Goal: Task Accomplishment & Management: Complete application form

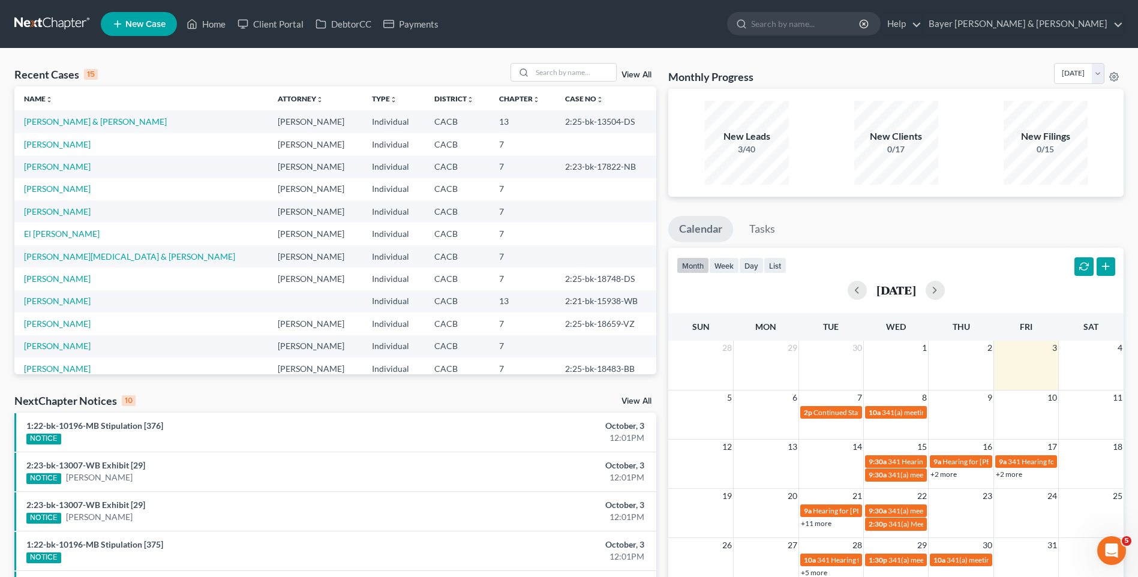
click at [135, 25] on span "New Case" at bounding box center [145, 24] width 40 height 9
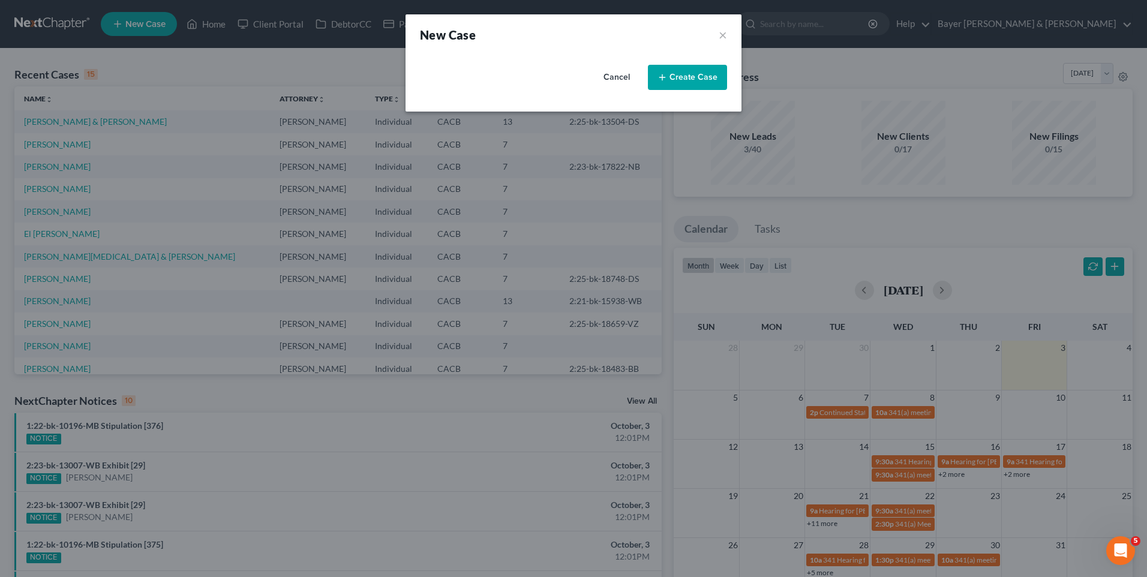
select select "7"
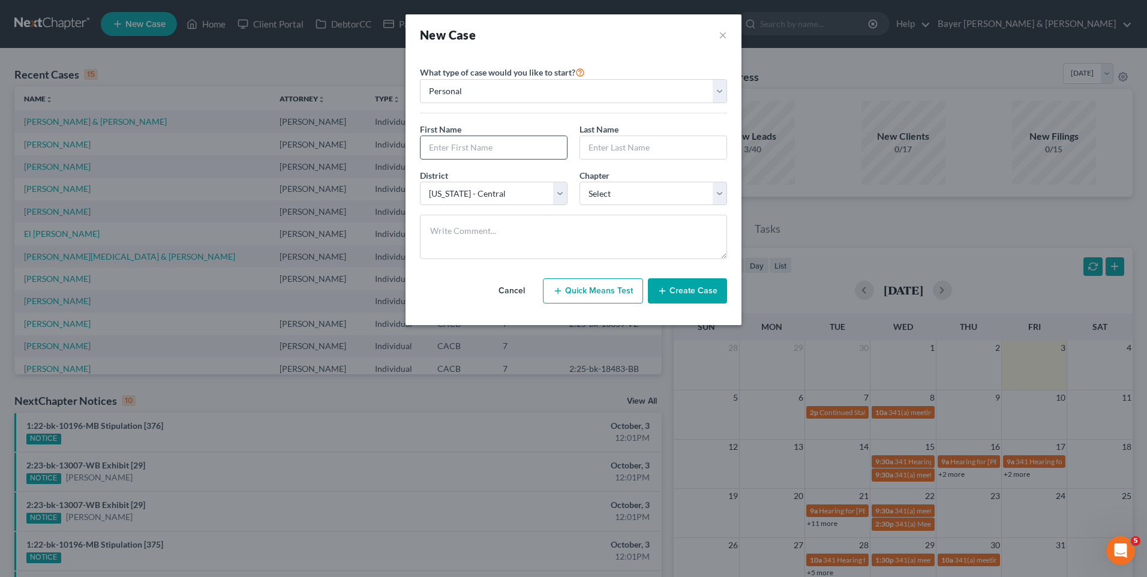
click at [476, 145] on input "text" at bounding box center [494, 147] width 146 height 23
type input "[PERSON_NAME]"
click at [624, 150] on input "text" at bounding box center [653, 147] width 146 height 23
type input "B"
type input "[PERSON_NAME]"
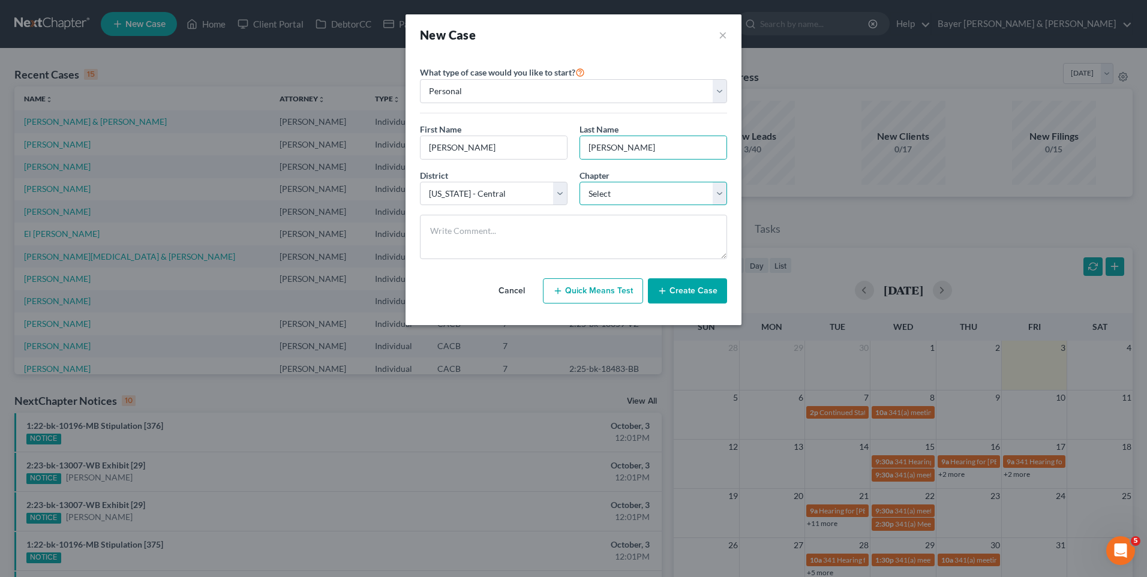
click at [603, 200] on select "Select 7 11 12 13" at bounding box center [653, 194] width 148 height 24
select select "0"
click at [579, 182] on select "Select 7 11 12 13" at bounding box center [653, 194] width 148 height 24
click at [693, 299] on button "Create Case" at bounding box center [687, 290] width 79 height 25
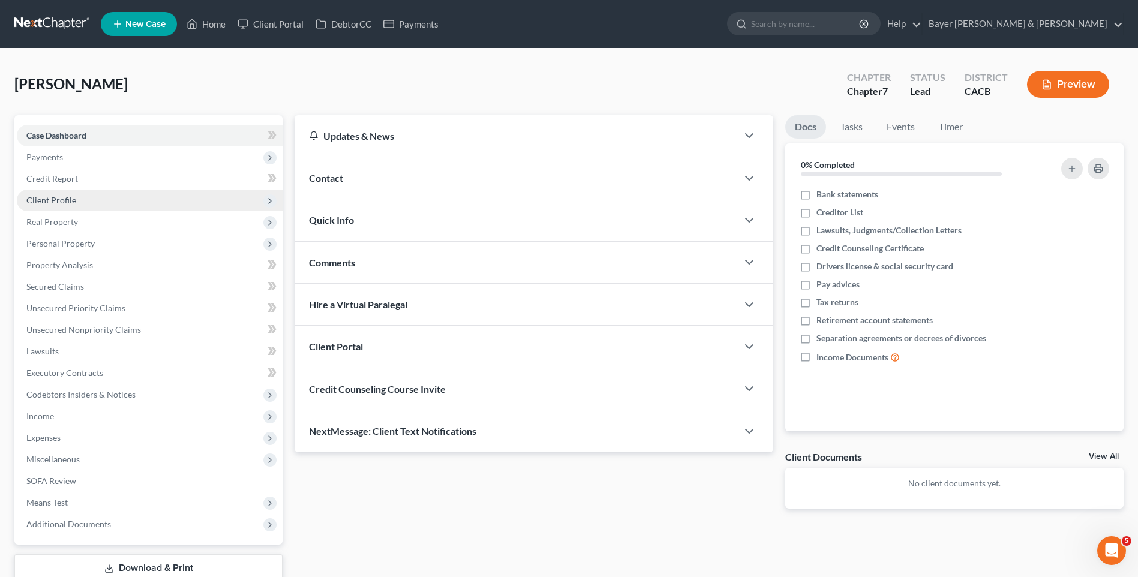
click at [61, 202] on span "Client Profile" at bounding box center [51, 200] width 50 height 10
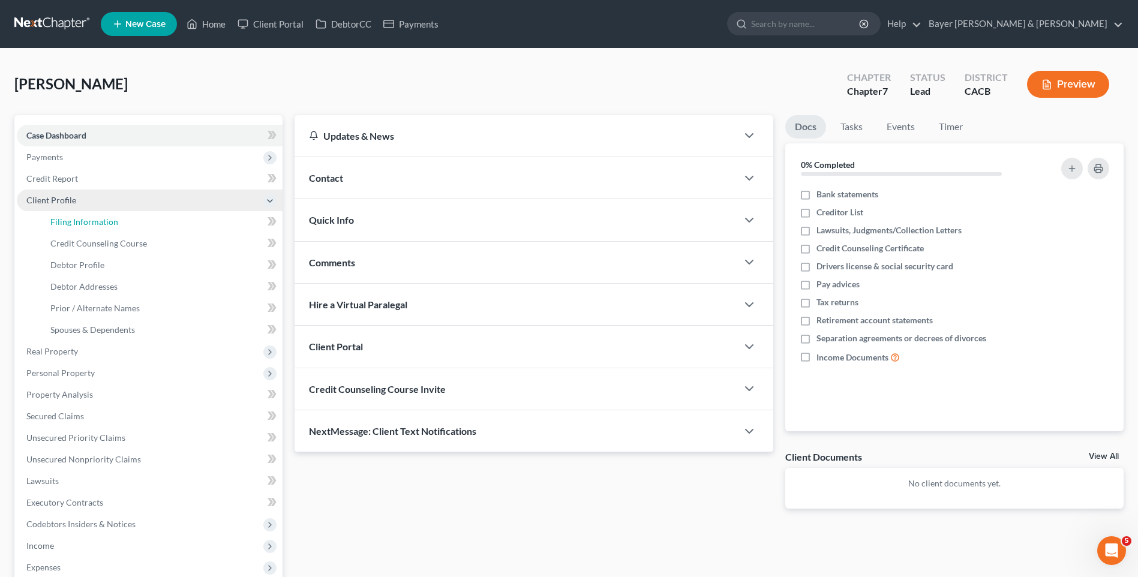
drag, startPoint x: 116, startPoint y: 223, endPoint x: 210, endPoint y: 198, distance: 97.3
click at [116, 223] on link "Filing Information" at bounding box center [162, 222] width 242 height 22
select select "1"
select select "0"
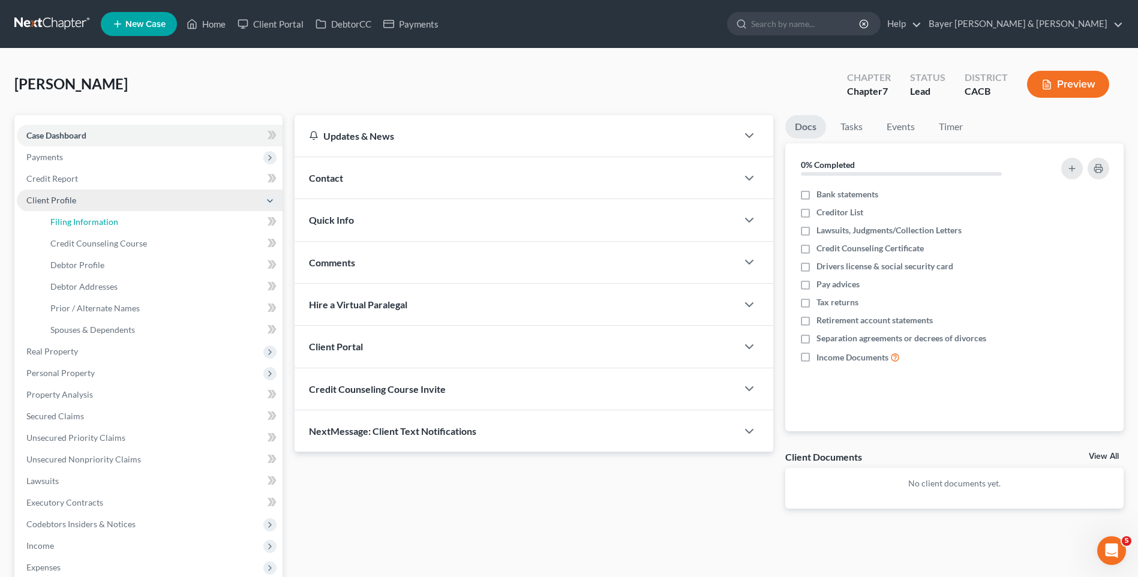
select select "7"
select select "4"
select select "0"
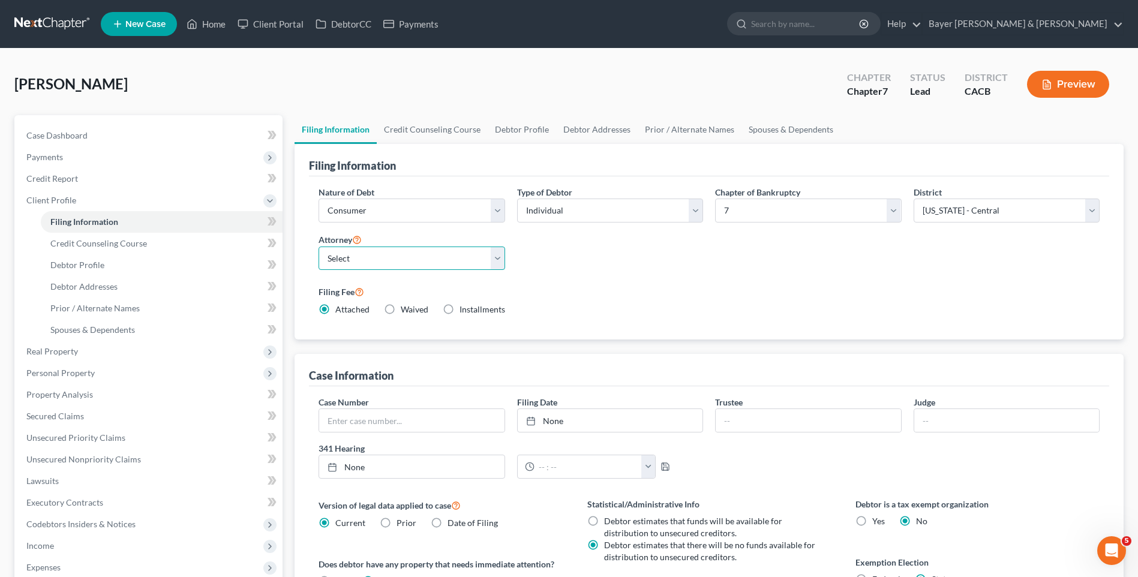
click at [499, 255] on select "Select [PERSON_NAME] - CACB [PERSON_NAME] - CACB [PERSON_NAME] - CACB" at bounding box center [412, 259] width 186 height 24
select select "1"
click at [319, 247] on select "Select [PERSON_NAME] - CACB [PERSON_NAME] - CACB [PERSON_NAME] - CACB" at bounding box center [412, 259] width 186 height 24
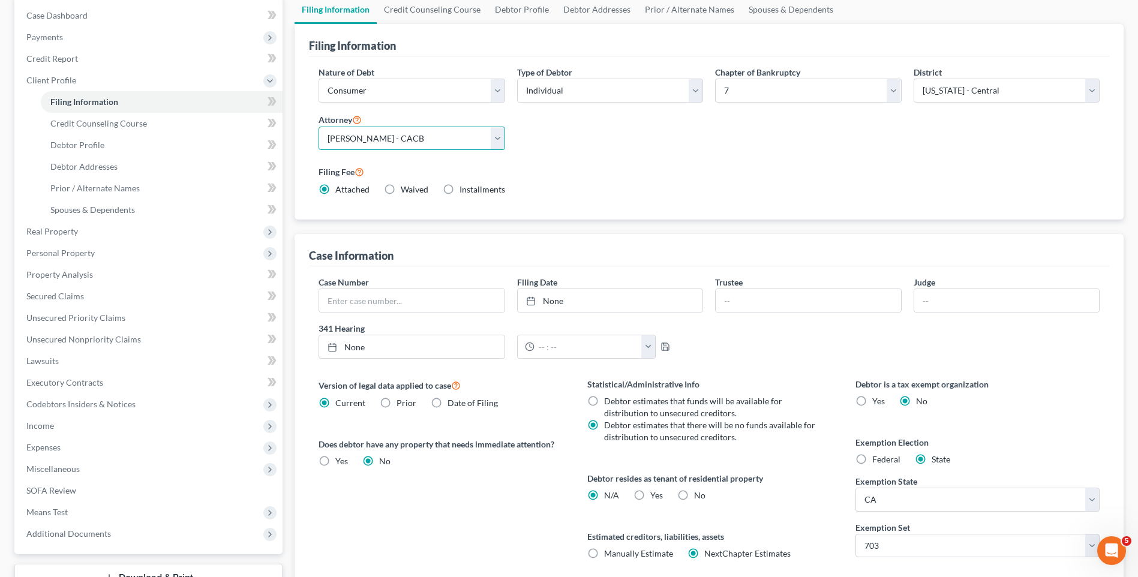
scroll to position [215, 0]
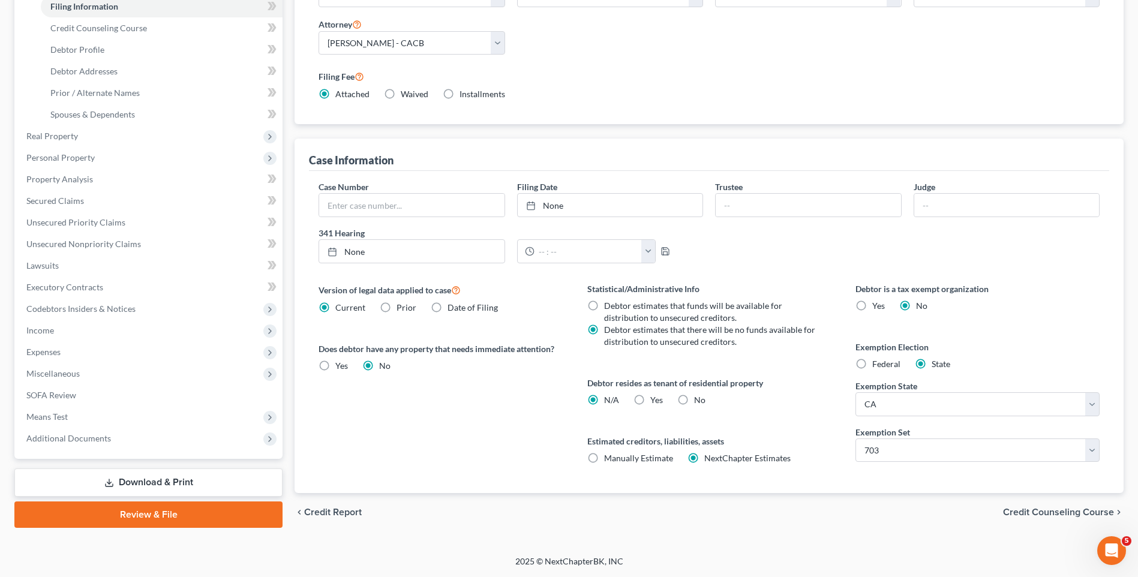
click at [650, 398] on label "Yes Yes" at bounding box center [656, 400] width 13 height 12
click at [655, 398] on input "Yes Yes" at bounding box center [659, 398] width 8 height 8
radio input "true"
radio input "false"
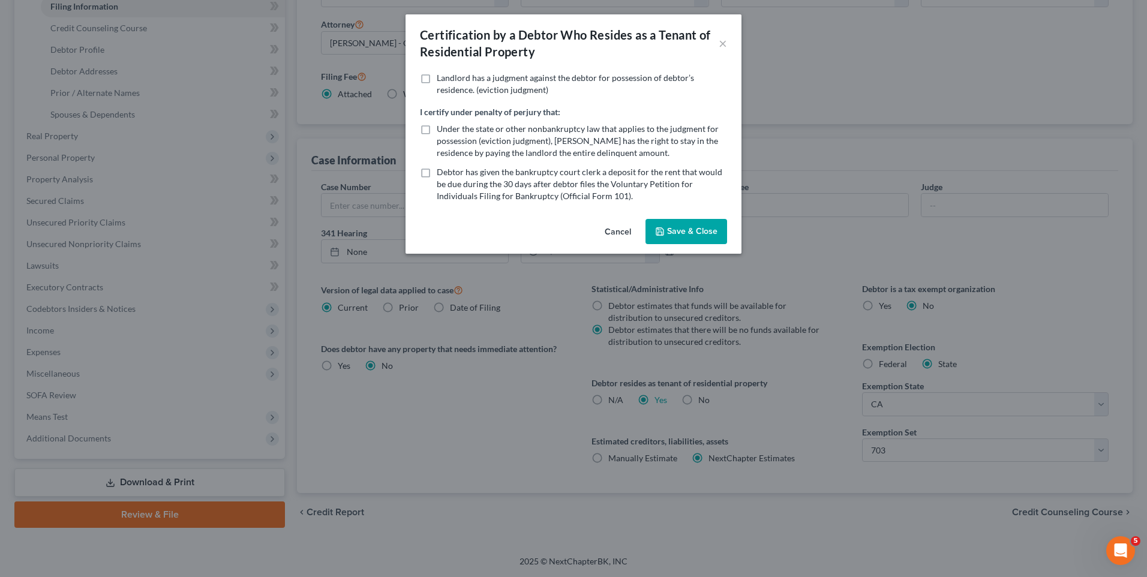
click at [719, 224] on button "Save & Close" at bounding box center [686, 231] width 82 height 25
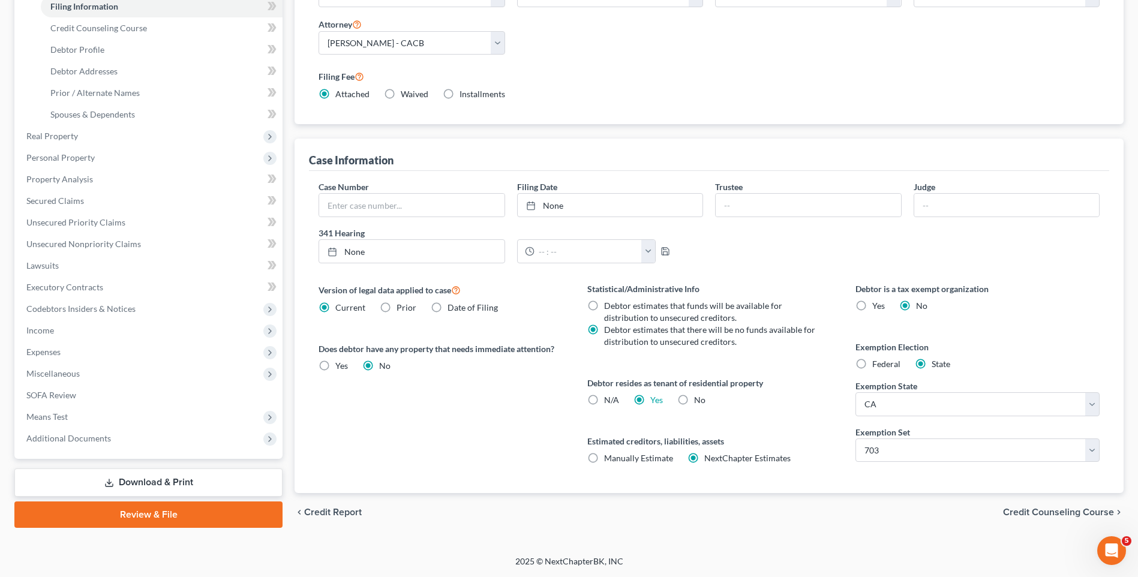
drag, startPoint x: 1030, startPoint y: 510, endPoint x: 1010, endPoint y: 504, distance: 20.7
click at [1029, 510] on span "Credit Counseling Course" at bounding box center [1058, 513] width 111 height 10
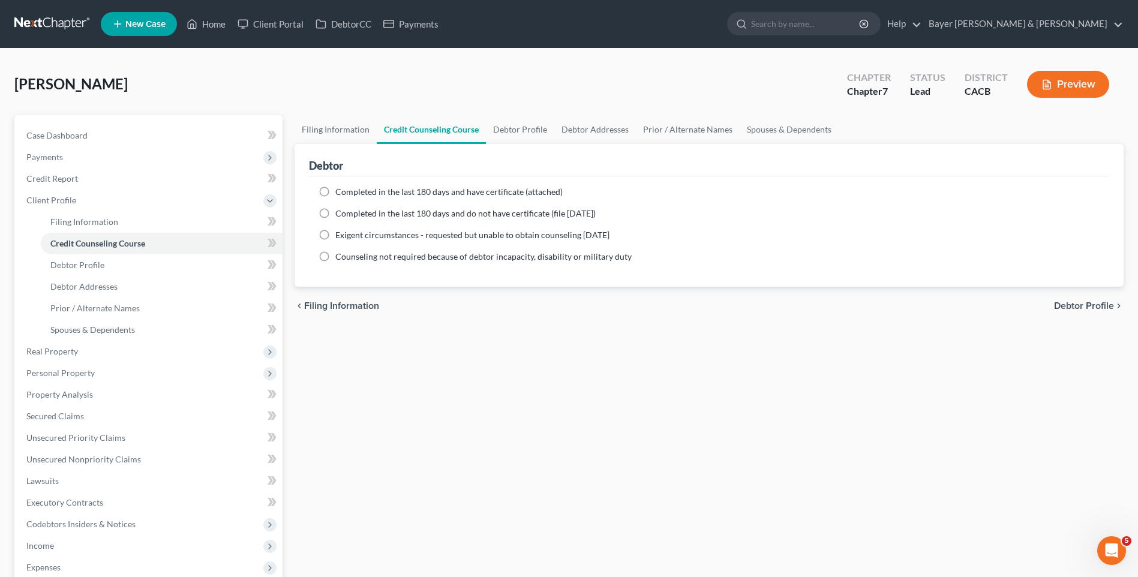
click at [335, 192] on label "Completed in the last 180 days and have certificate (attached)" at bounding box center [448, 192] width 227 height 12
click at [340, 192] on input "Completed in the last 180 days and have certificate (attached)" at bounding box center [344, 190] width 8 height 8
radio input "true"
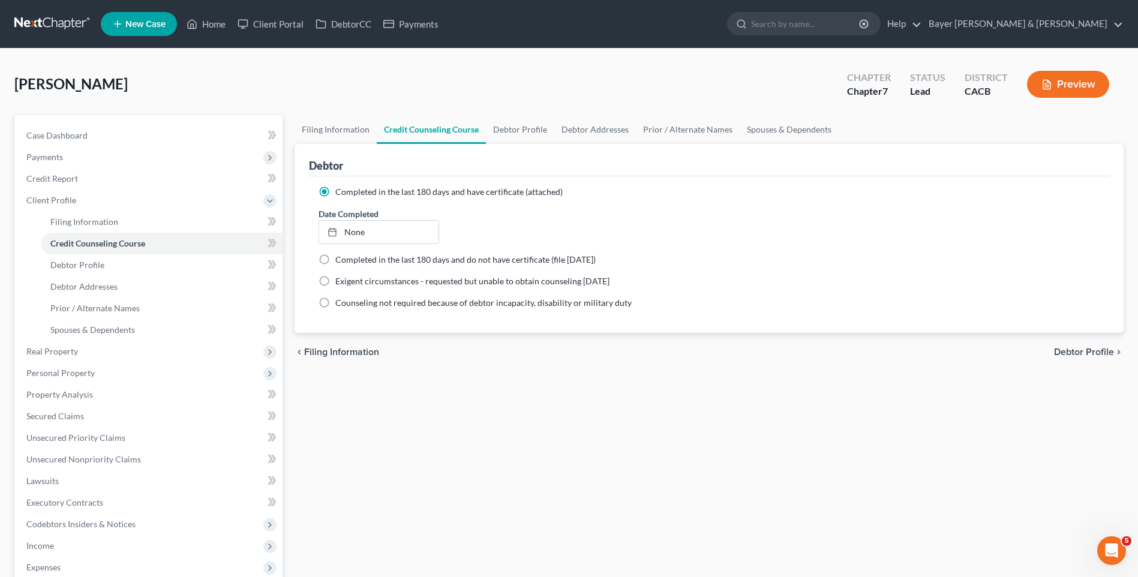
click at [1074, 347] on span "Debtor Profile" at bounding box center [1084, 352] width 60 height 10
select select "0"
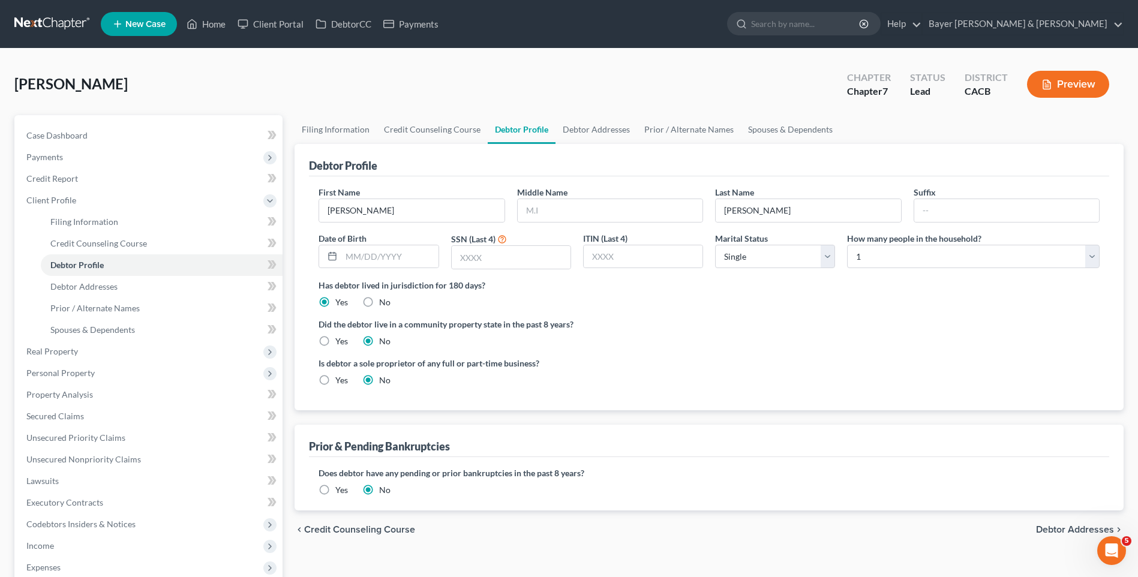
click at [335, 342] on label "Yes" at bounding box center [341, 341] width 13 height 12
click at [340, 342] on input "Yes" at bounding box center [344, 339] width 8 height 8
radio input "true"
radio input "false"
click at [1052, 529] on span "Debtor Addresses" at bounding box center [1075, 530] width 78 height 10
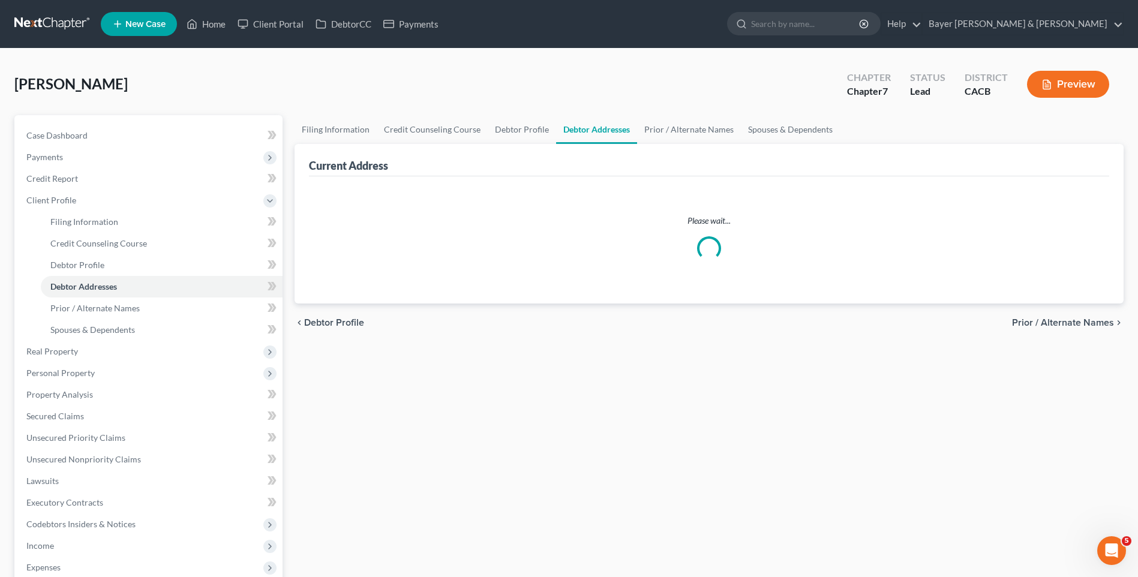
select select "0"
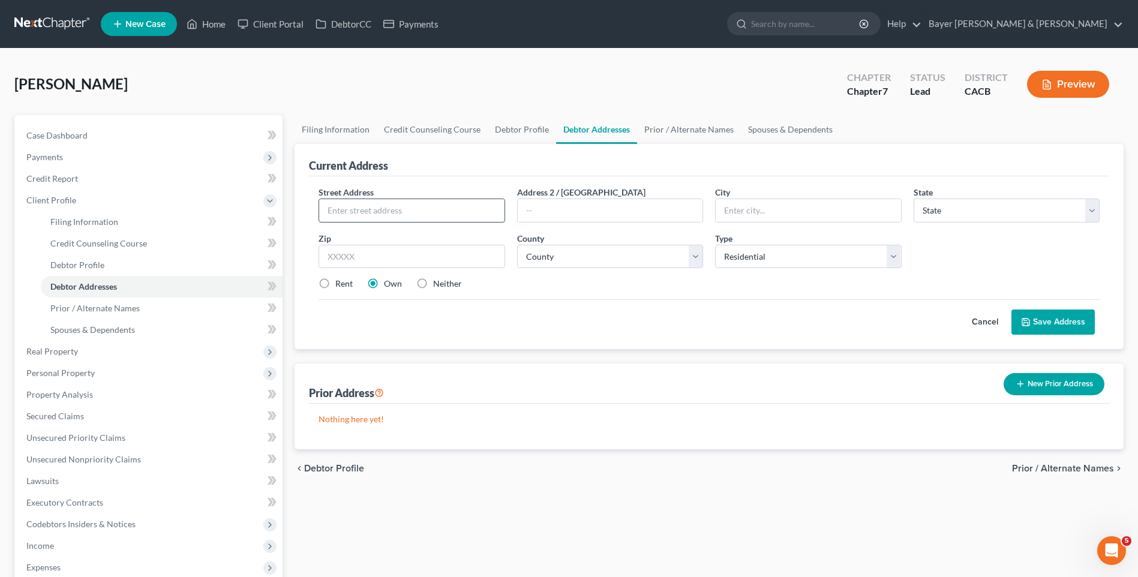
drag, startPoint x: 410, startPoint y: 214, endPoint x: 416, endPoint y: 205, distance: 10.8
click at [413, 213] on input "text" at bounding box center [411, 210] width 185 height 23
type input "[STREET_ADDRESS]"
click at [743, 212] on input "text" at bounding box center [808, 210] width 185 height 23
type input "Gardena"
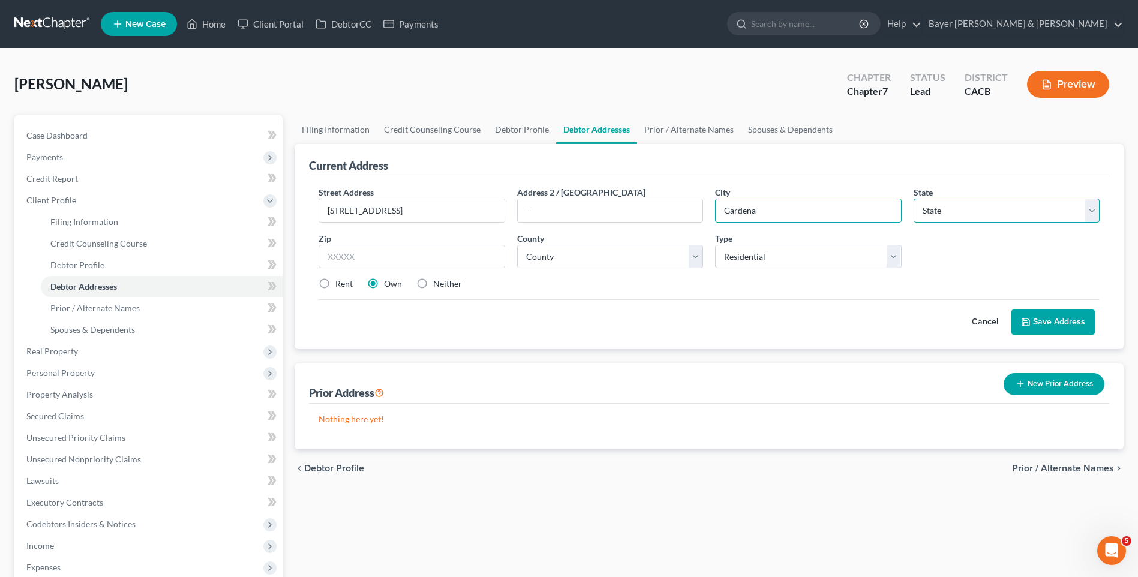
click at [946, 220] on select "State [US_STATE] AK AR AZ CA CO CT DE DC [GEOGRAPHIC_DATA] [GEOGRAPHIC_DATA] GU…" at bounding box center [1007, 211] width 186 height 24
select select "4"
click at [914, 199] on select "State [US_STATE] AK AR AZ CA CO CT DE DC [GEOGRAPHIC_DATA] [GEOGRAPHIC_DATA] GU…" at bounding box center [1007, 211] width 186 height 24
click at [411, 257] on input "text" at bounding box center [412, 257] width 186 height 24
type input "90247"
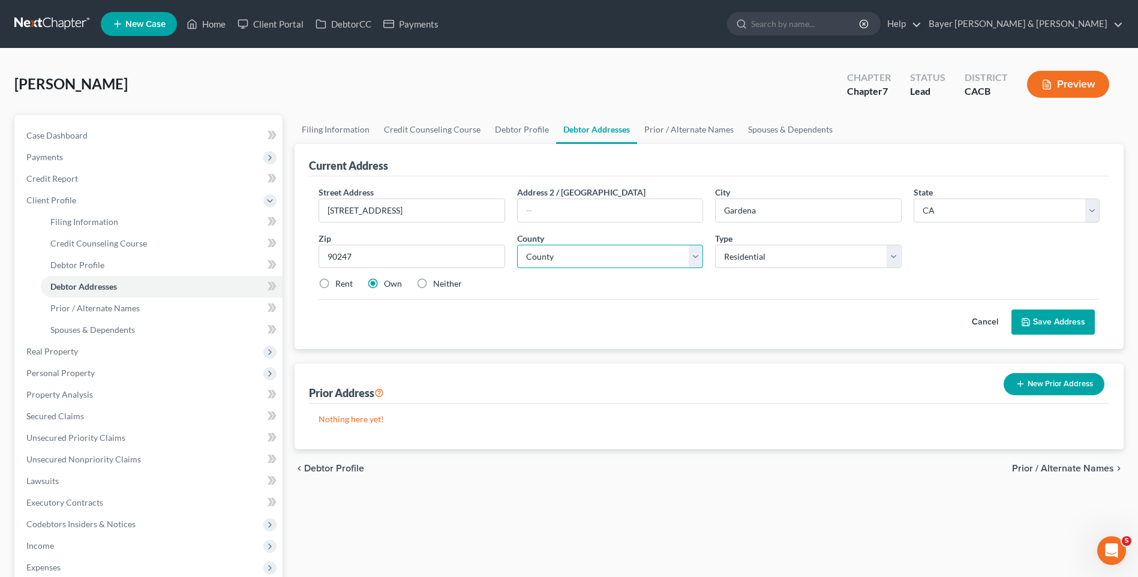
click at [593, 256] on select "County [GEOGRAPHIC_DATA] [GEOGRAPHIC_DATA] [GEOGRAPHIC_DATA] [GEOGRAPHIC_DATA] …" at bounding box center [610, 257] width 186 height 24
select select "18"
click at [517, 245] on select "County [GEOGRAPHIC_DATA] [GEOGRAPHIC_DATA] [GEOGRAPHIC_DATA] [GEOGRAPHIC_DATA] …" at bounding box center [610, 257] width 186 height 24
click at [335, 284] on label "Rent" at bounding box center [343, 284] width 17 height 12
click at [340, 284] on input "Rent" at bounding box center [344, 282] width 8 height 8
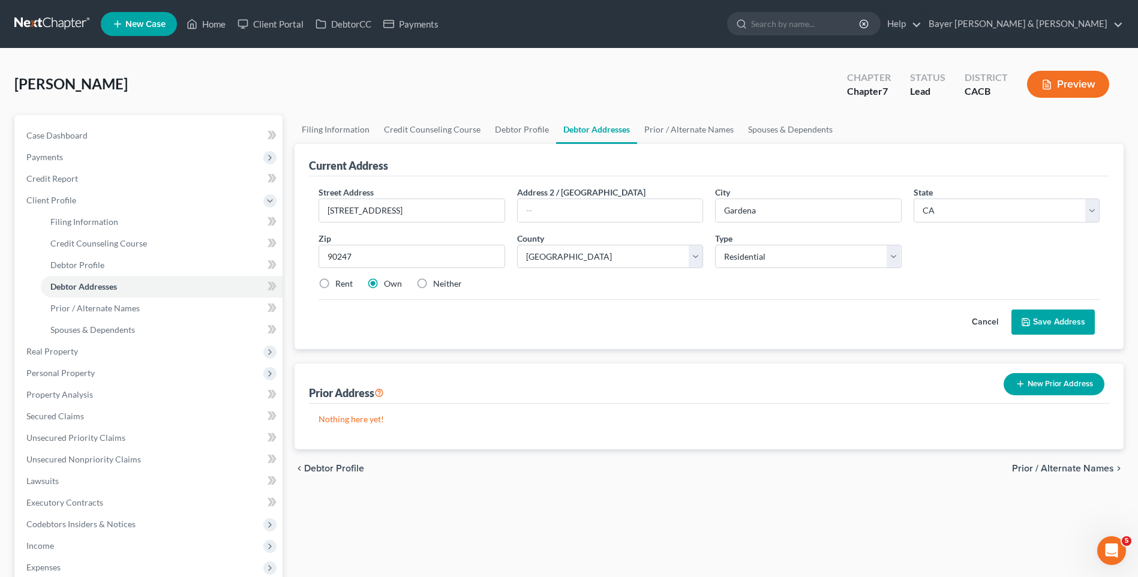
radio input "true"
click at [1059, 326] on button "Save Address" at bounding box center [1052, 322] width 83 height 25
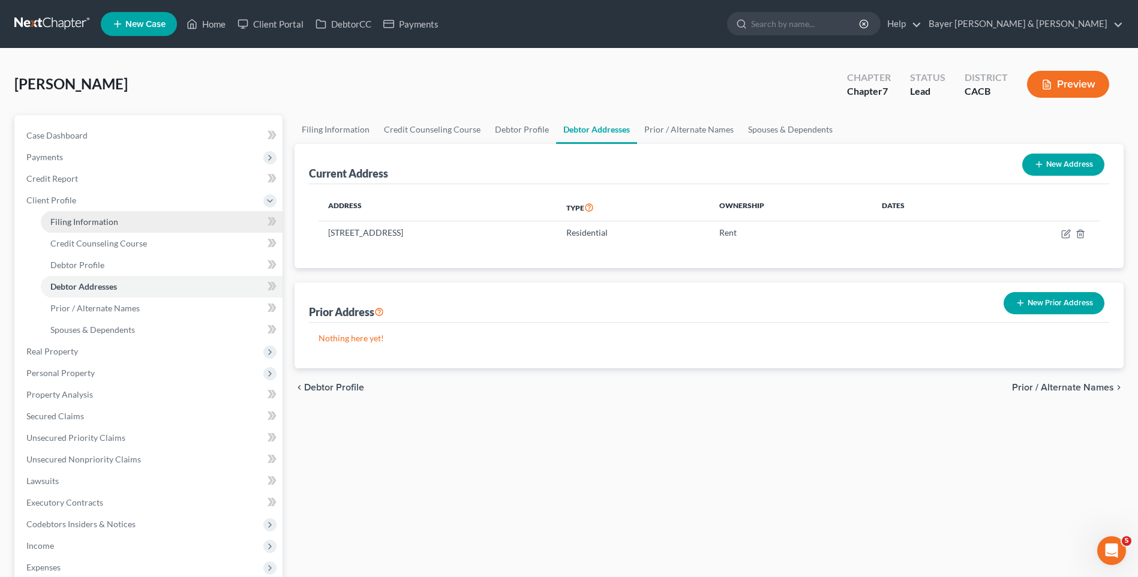
click at [131, 224] on link "Filing Information" at bounding box center [162, 222] width 242 height 22
select select "1"
select select "0"
select select "7"
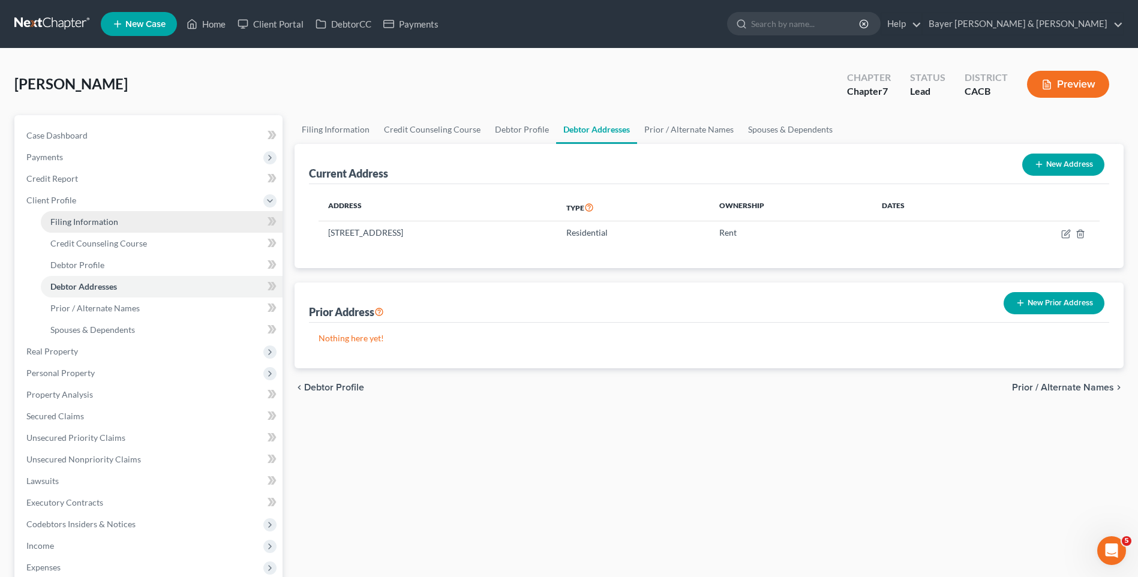
select select "1"
select select "4"
select select "0"
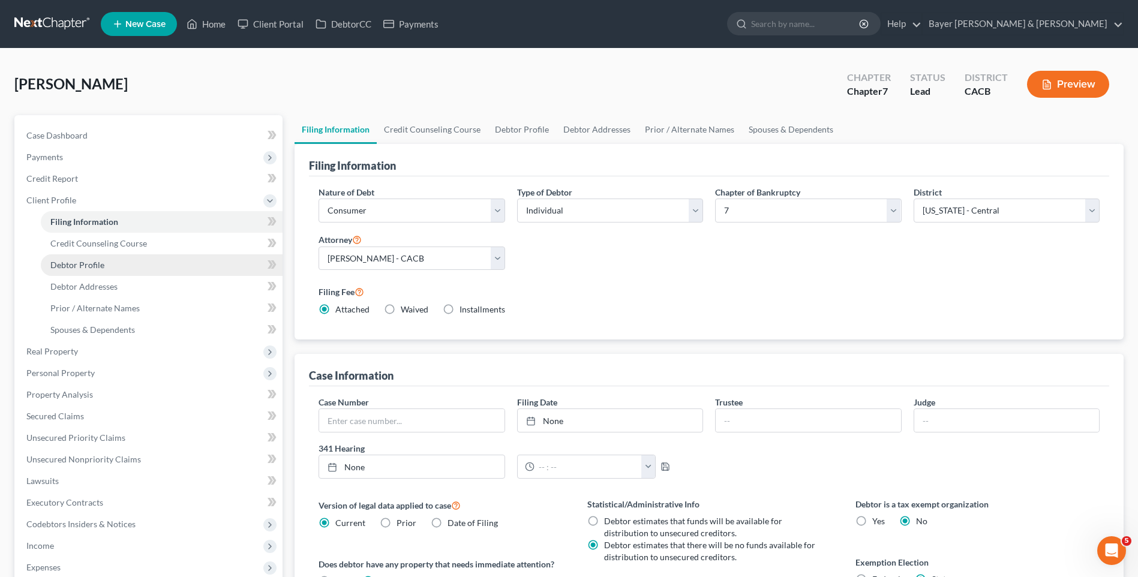
click at [111, 266] on link "Debtor Profile" at bounding box center [162, 265] width 242 height 22
select select "0"
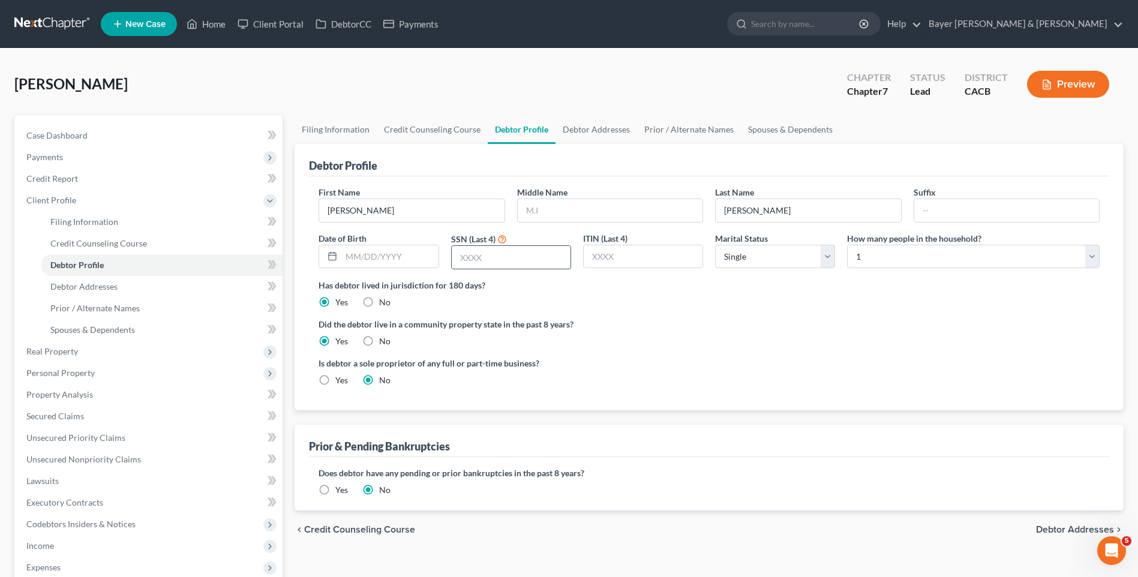
click at [476, 260] on input "text" at bounding box center [511, 257] width 119 height 23
type input "2688"
click at [1053, 527] on span "Debtor Addresses" at bounding box center [1075, 530] width 78 height 10
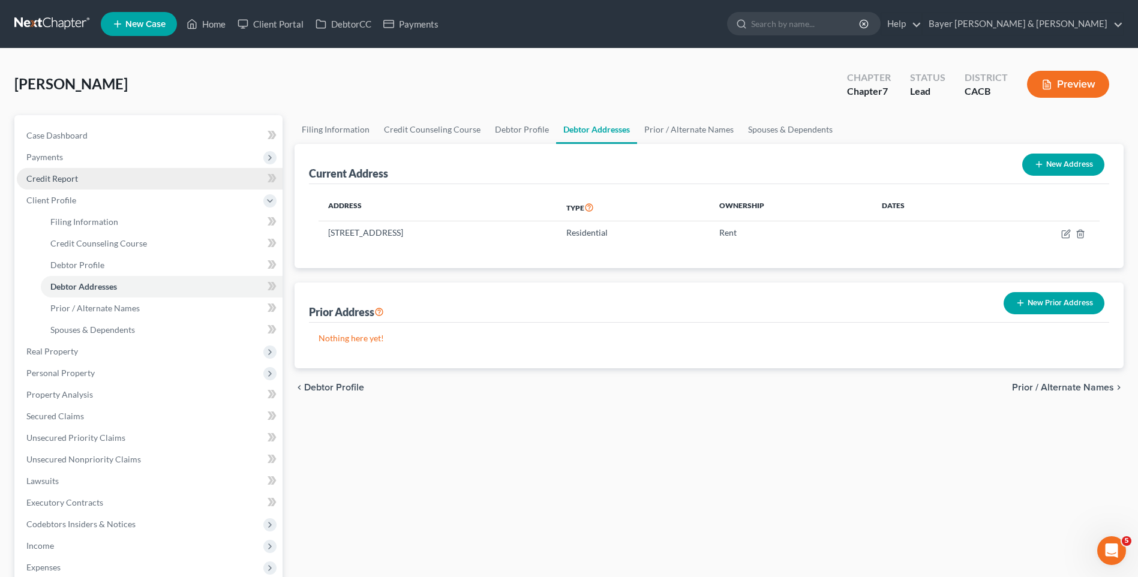
click at [52, 180] on span "Credit Report" at bounding box center [52, 178] width 52 height 10
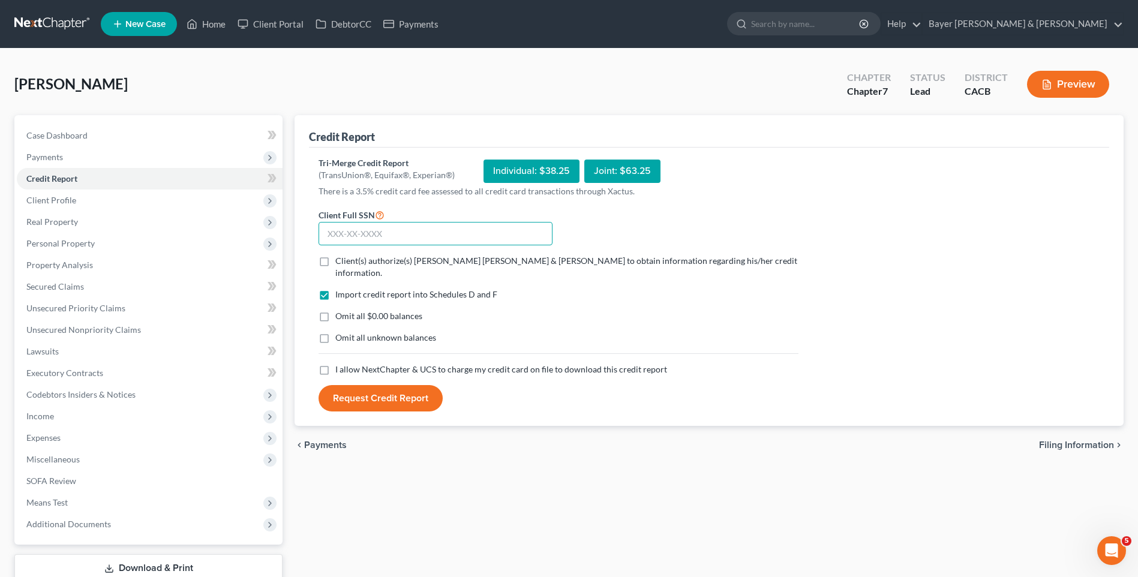
click at [361, 233] on input "text" at bounding box center [436, 234] width 234 height 24
type input "604-27-2688"
click at [335, 260] on label "Client(s) authorize(s) [PERSON_NAME] [PERSON_NAME] & [PERSON_NAME] to obtain in…" at bounding box center [566, 267] width 463 height 24
click at [340, 260] on input "Client(s) authorize(s) [PERSON_NAME] [PERSON_NAME] & [PERSON_NAME] to obtain in…" at bounding box center [344, 259] width 8 height 8
checkbox input "true"
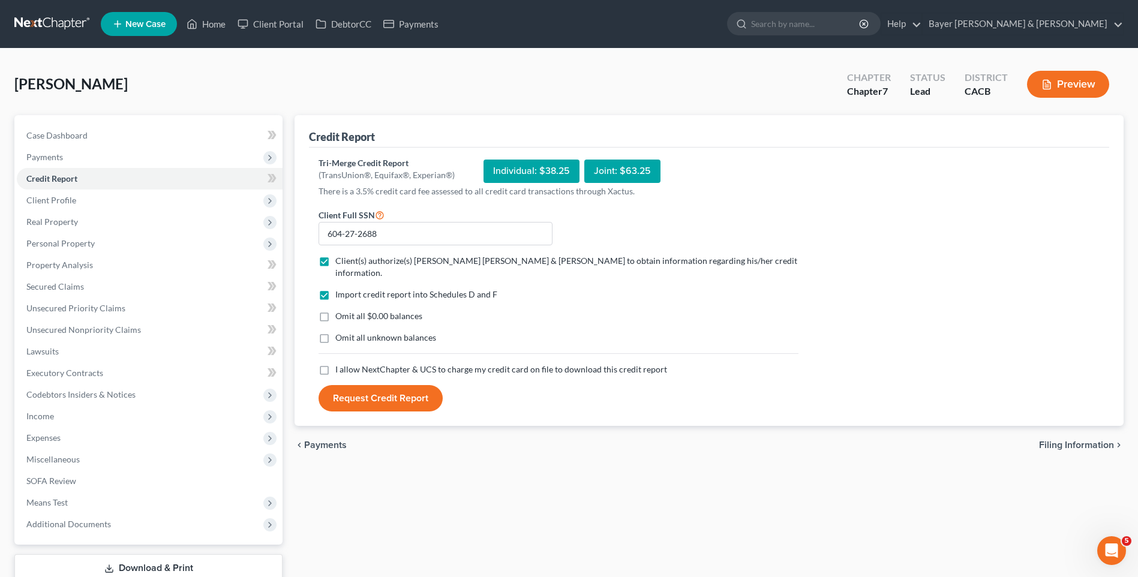
click at [335, 310] on label "Omit all $0.00 balances" at bounding box center [378, 316] width 87 height 12
click at [340, 310] on input "Omit all $0.00 balances" at bounding box center [344, 314] width 8 height 8
checkbox input "true"
click at [335, 364] on label "I allow NextChapter & UCS to charge my credit card on file to download this cre…" at bounding box center [501, 370] width 332 height 12
click at [340, 364] on input "I allow NextChapter & UCS to charge my credit card on file to download this cre…" at bounding box center [344, 368] width 8 height 8
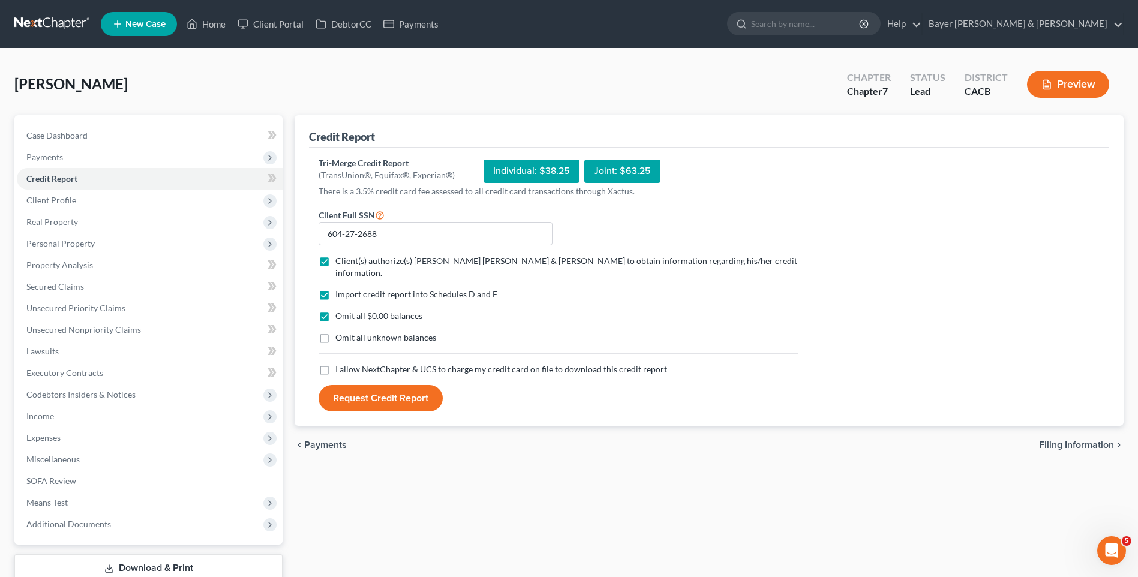
checkbox input "true"
click at [369, 385] on button "Request Credit Report" at bounding box center [381, 398] width 124 height 26
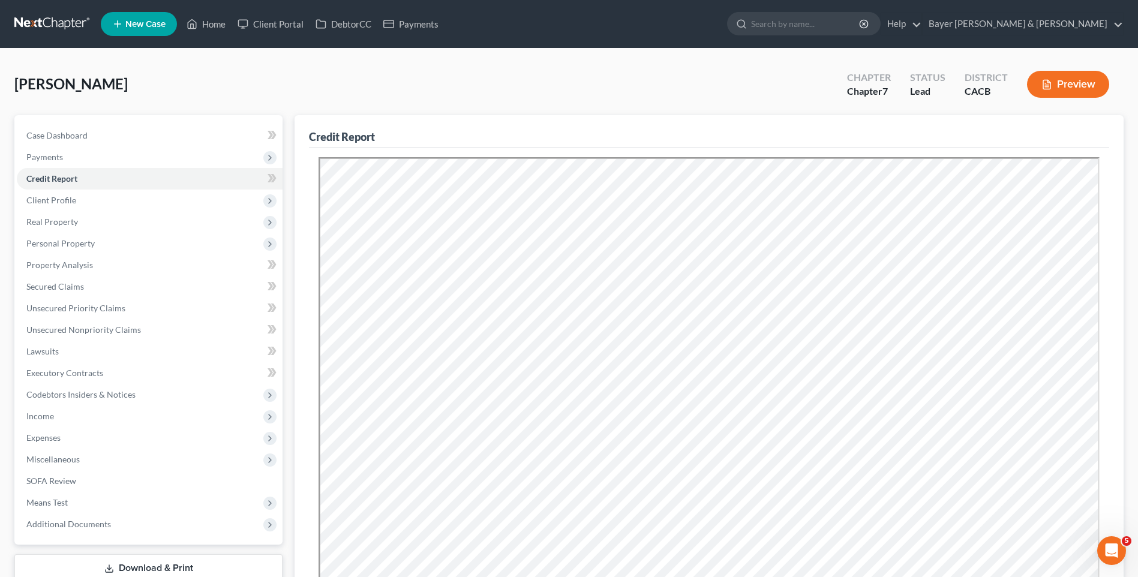
click at [1061, 93] on button "Preview" at bounding box center [1068, 84] width 82 height 27
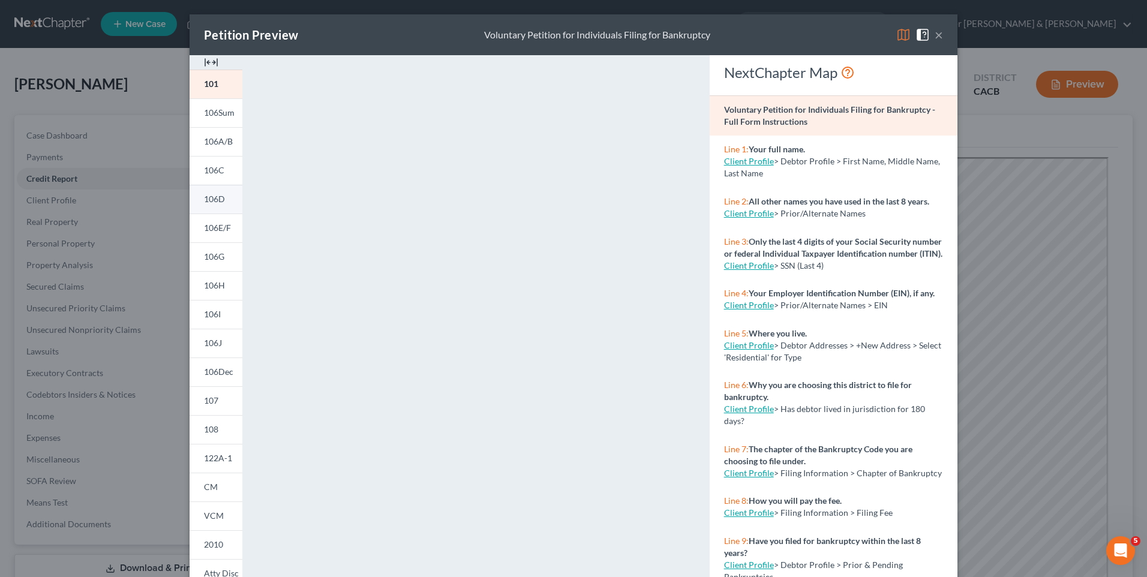
click at [217, 199] on span "106D" at bounding box center [214, 199] width 21 height 10
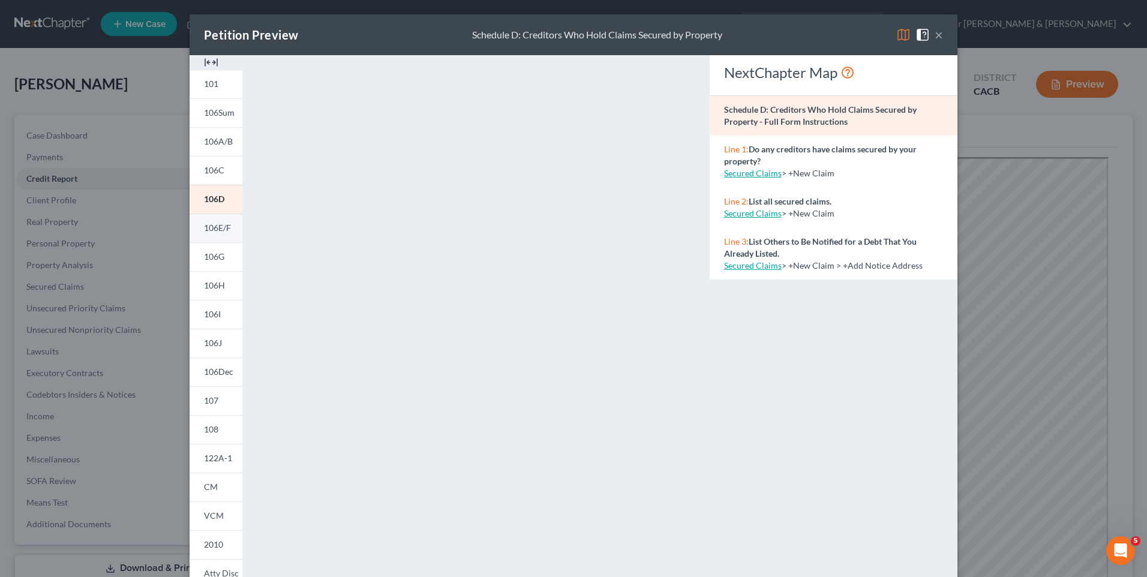
click at [224, 224] on span "106E/F" at bounding box center [217, 228] width 27 height 10
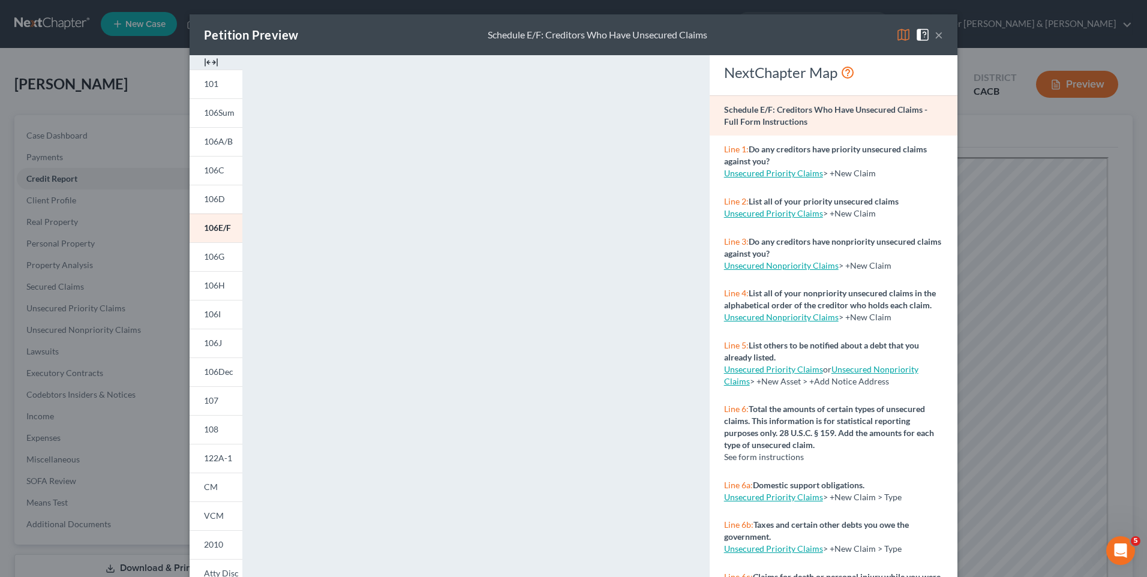
click at [136, 26] on div "Petition Preview Schedule E/F: Creditors Who Have Unsecured Claims × 101 106Sum…" at bounding box center [573, 288] width 1147 height 577
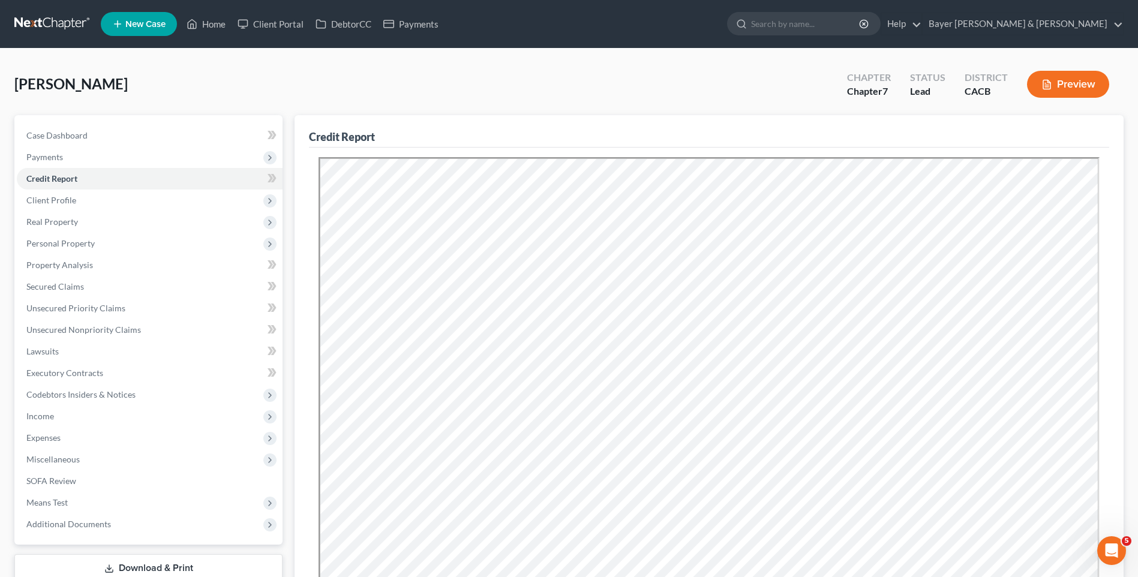
click at [137, 25] on span "New Case" at bounding box center [145, 24] width 40 height 9
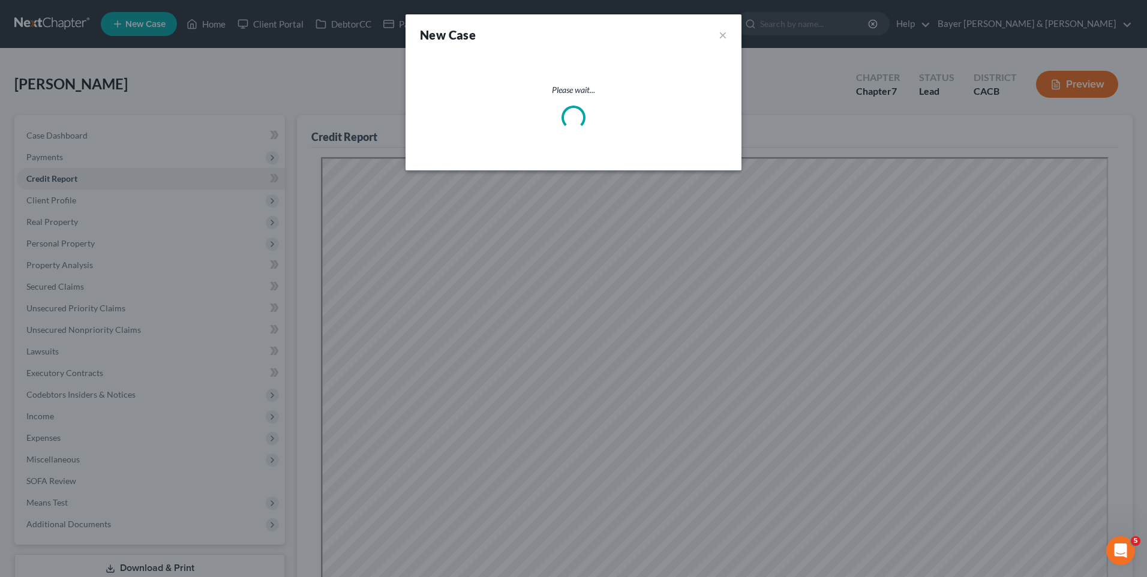
select select "7"
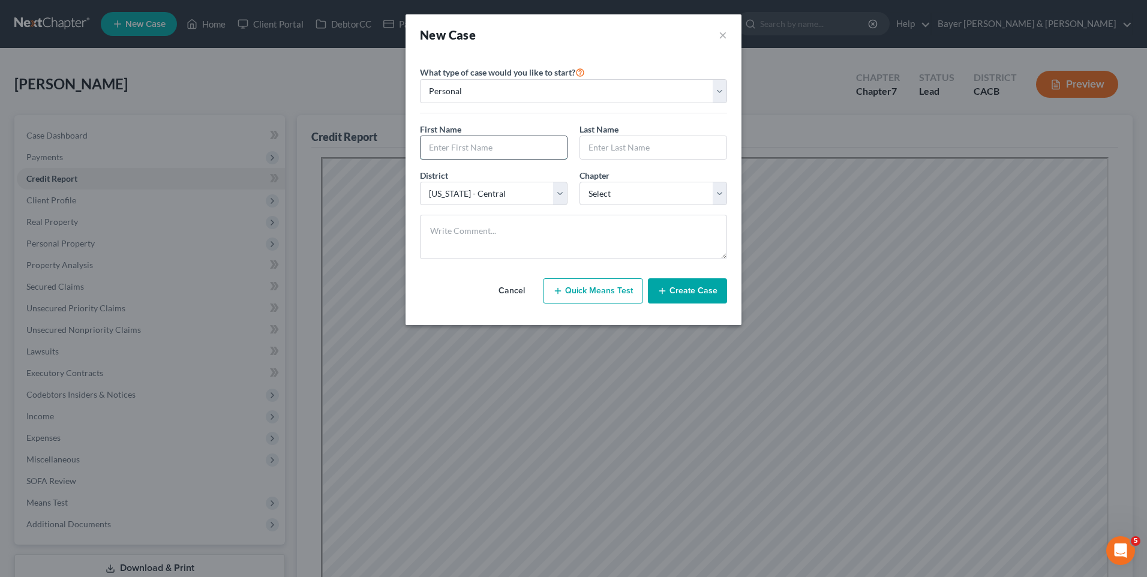
click at [522, 148] on input "text" at bounding box center [494, 147] width 146 height 23
type input "[PERSON_NAME]"
click at [626, 149] on input "text" at bounding box center [653, 147] width 146 height 23
type input "[PERSON_NAME]"
click at [617, 196] on select "Select 7 11 12 13" at bounding box center [653, 194] width 148 height 24
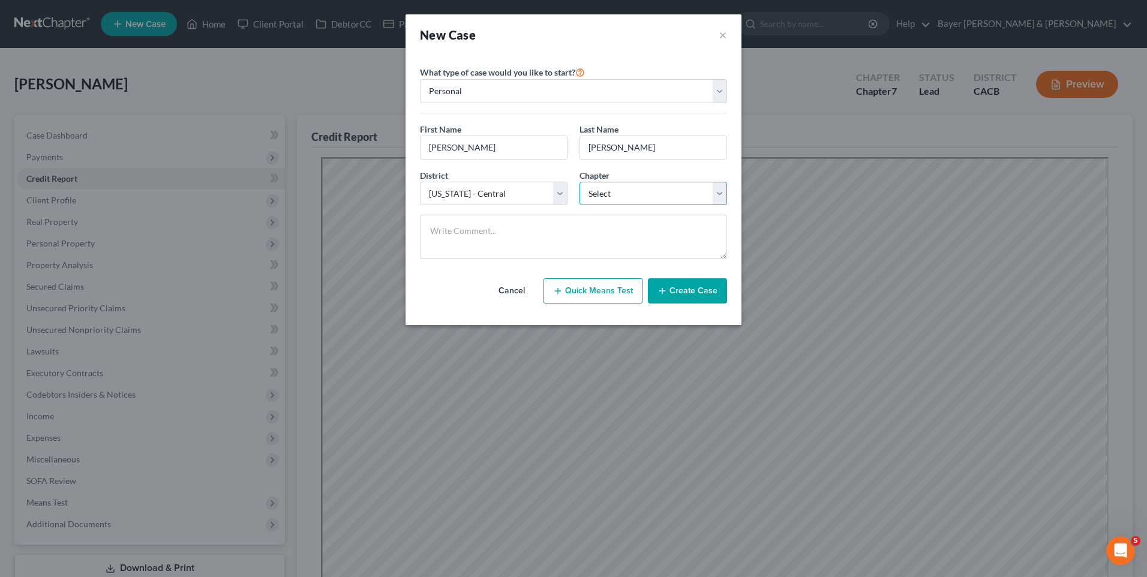
select select "0"
click at [579, 182] on select "Select 7 11 12 13" at bounding box center [653, 194] width 148 height 24
drag, startPoint x: 692, startPoint y: 291, endPoint x: 688, endPoint y: 284, distance: 7.8
click at [692, 291] on button "Create Case" at bounding box center [687, 290] width 79 height 25
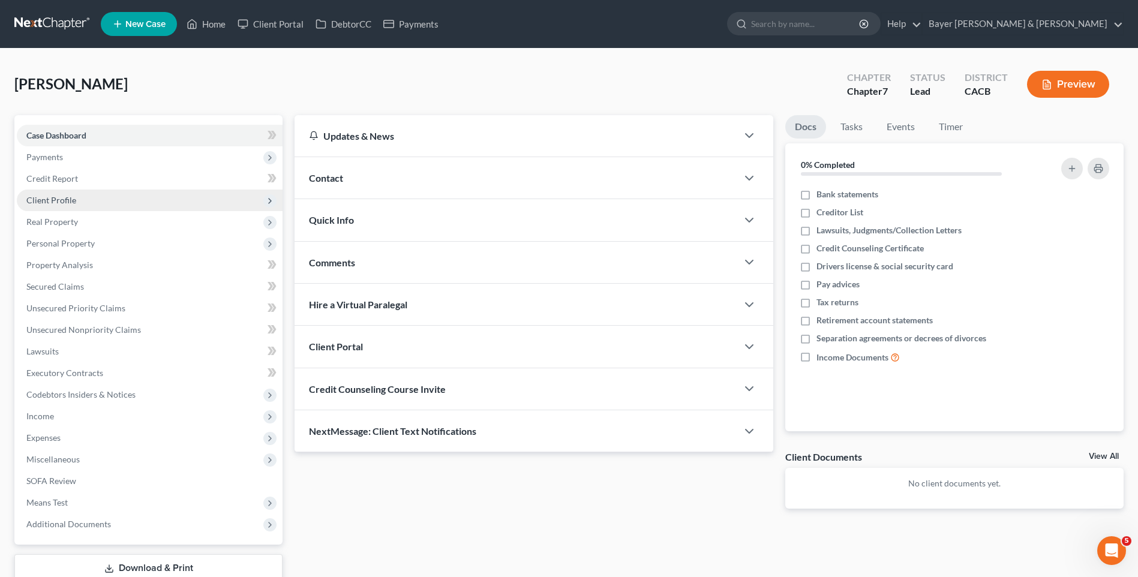
click at [54, 202] on span "Client Profile" at bounding box center [51, 200] width 50 height 10
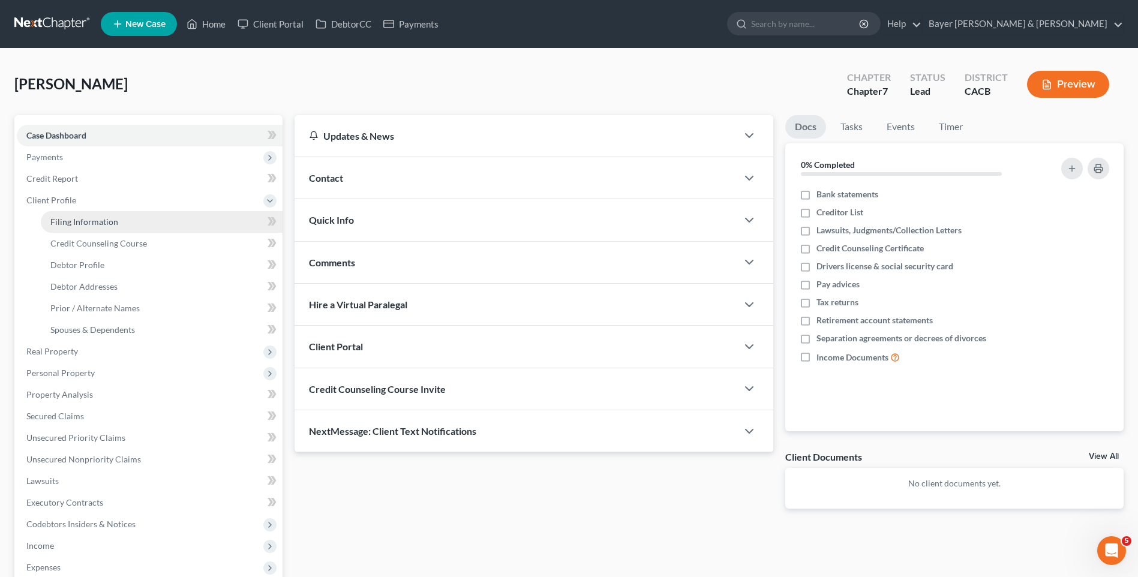
click at [114, 224] on span "Filing Information" at bounding box center [84, 222] width 68 height 10
select select "1"
select select "0"
select select "7"
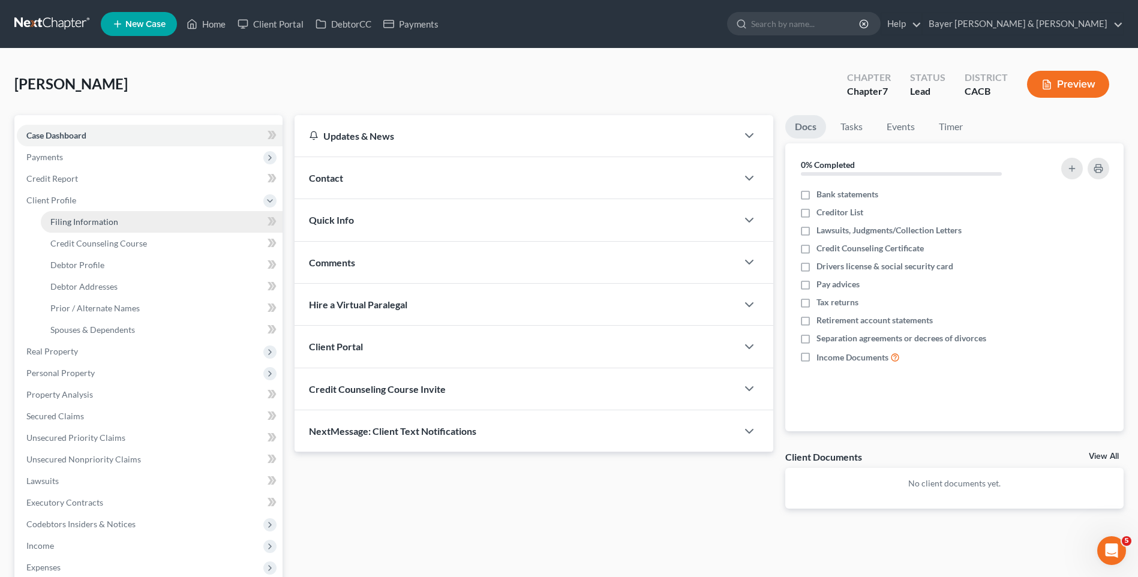
select select "4"
select select "0"
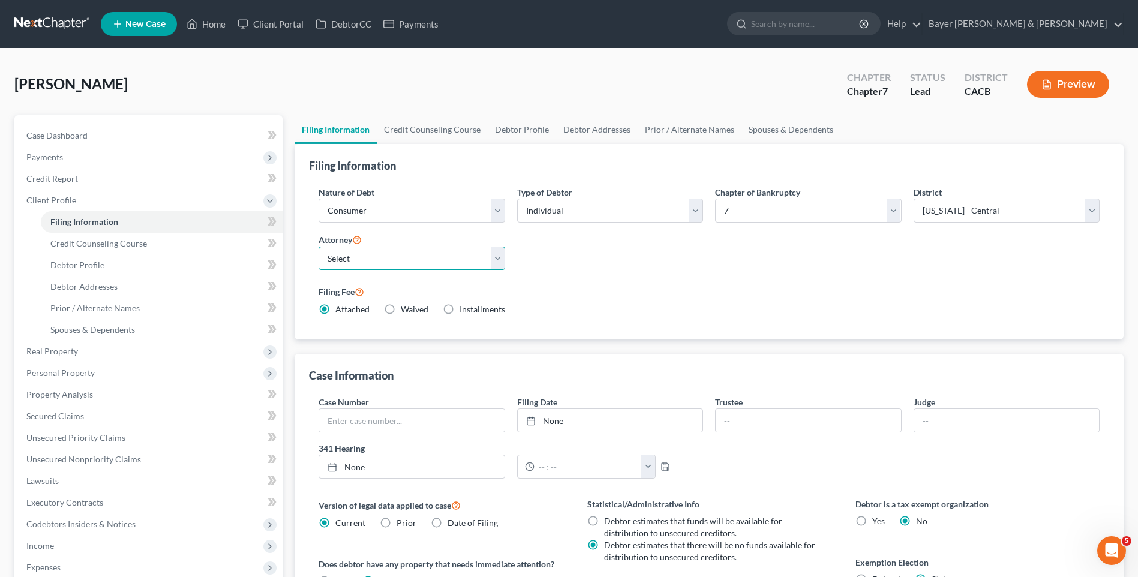
click at [503, 256] on select "Select [PERSON_NAME] - CACB [PERSON_NAME] - CACB [PERSON_NAME] - CACB" at bounding box center [412, 259] width 186 height 24
select select "1"
click at [319, 247] on select "Select [PERSON_NAME] - CACB [PERSON_NAME] - CACB [PERSON_NAME] - CACB" at bounding box center [412, 259] width 186 height 24
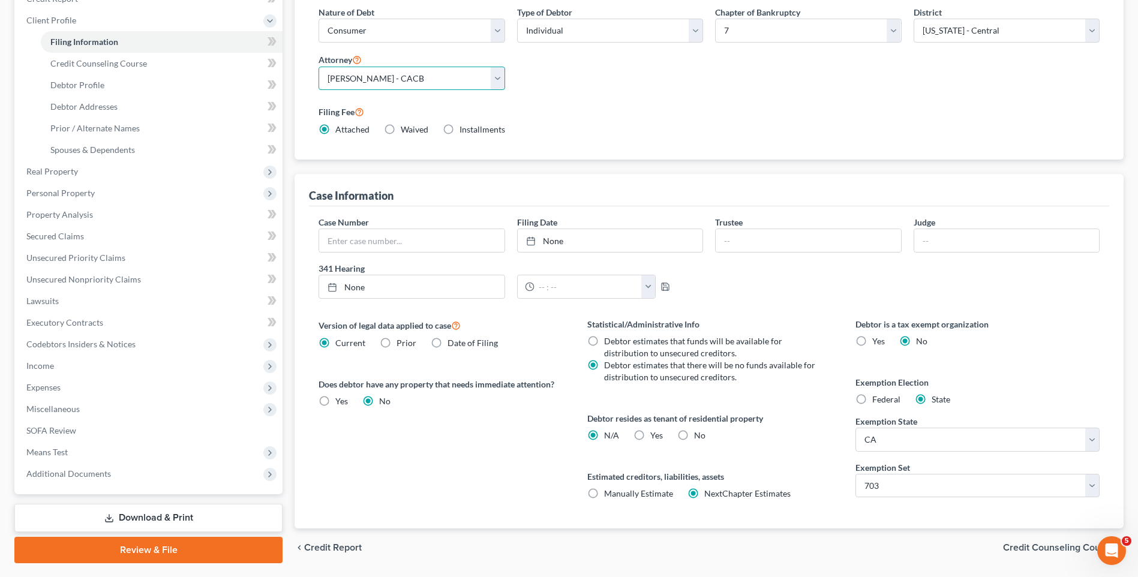
scroll to position [215, 0]
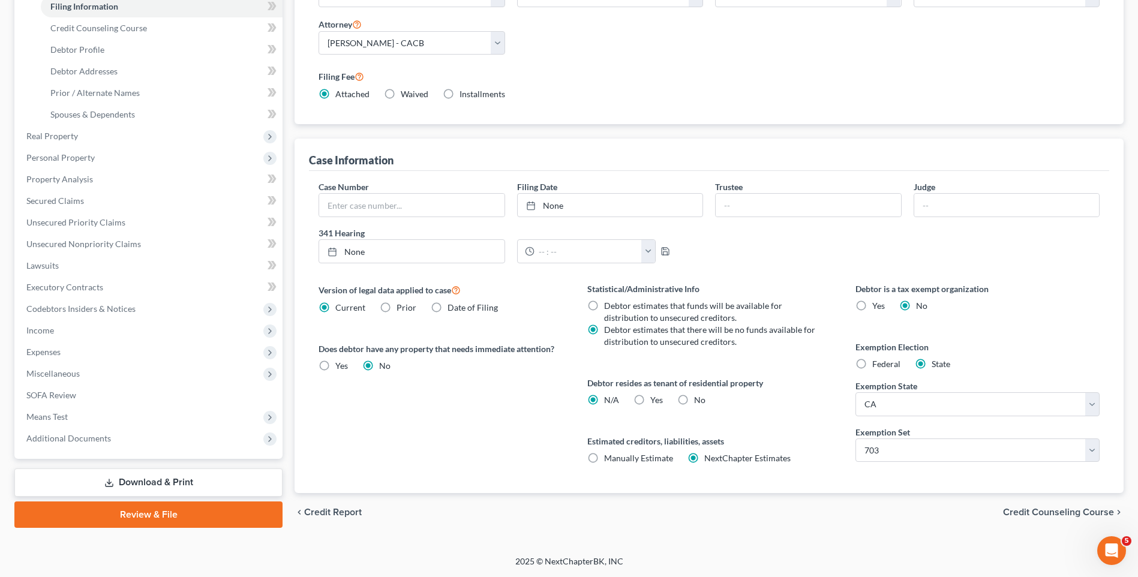
click at [650, 400] on label "Yes Yes" at bounding box center [656, 400] width 13 height 12
click at [655, 400] on input "Yes Yes" at bounding box center [659, 398] width 8 height 8
radio input "true"
radio input "false"
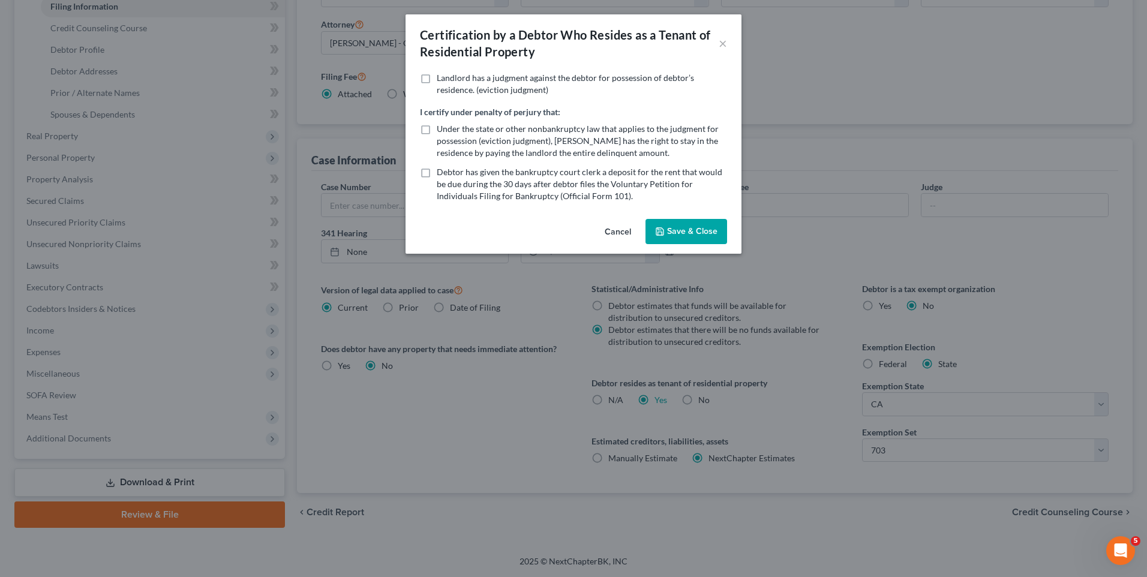
click at [672, 233] on button "Save & Close" at bounding box center [686, 231] width 82 height 25
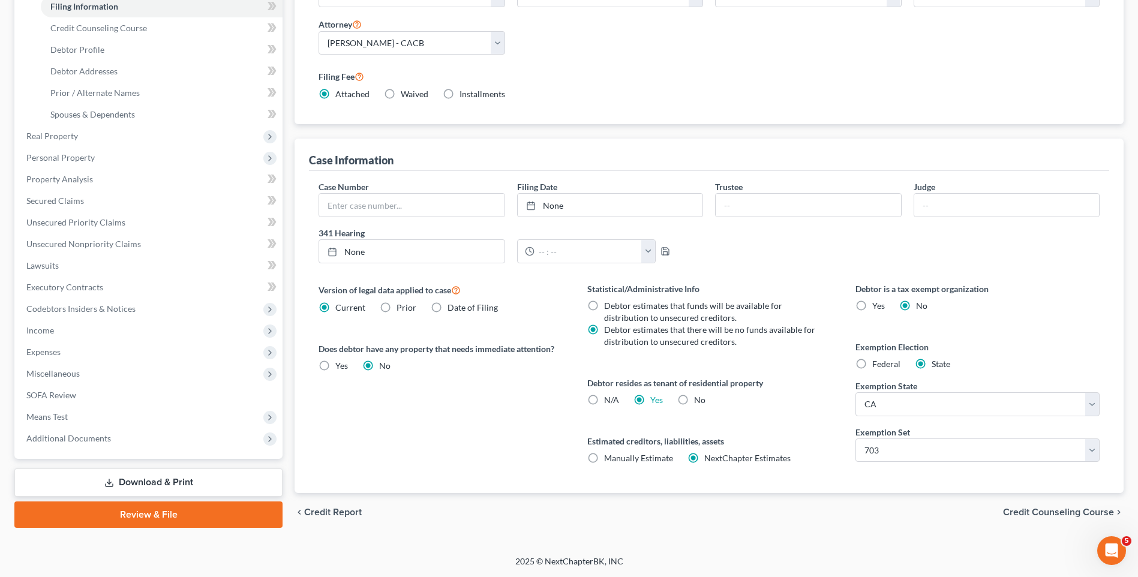
click at [1028, 512] on span "Credit Counseling Course" at bounding box center [1058, 513] width 111 height 10
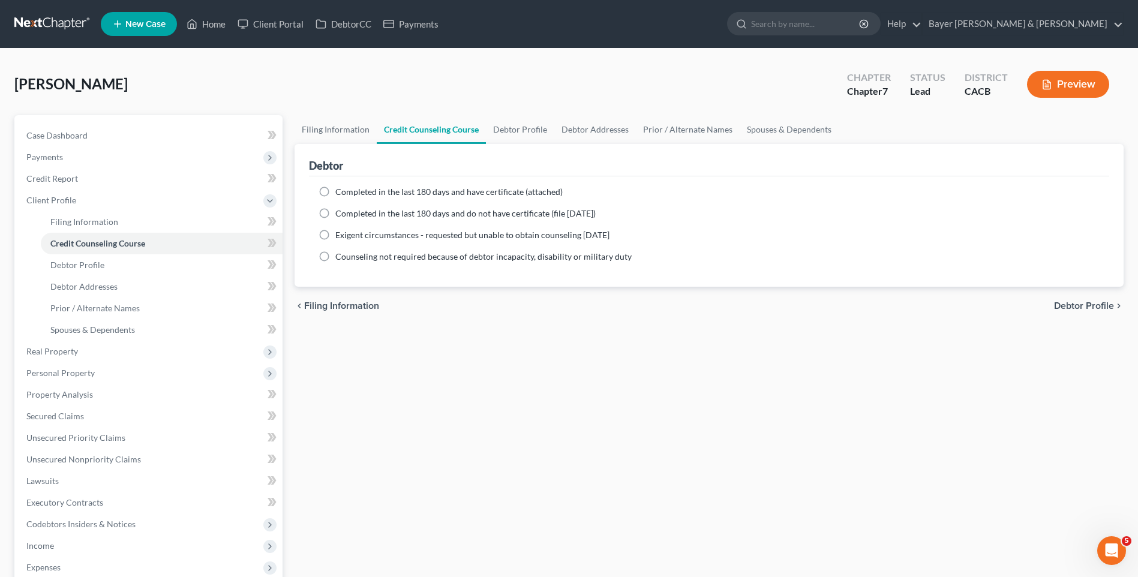
click at [335, 194] on label "Completed in the last 180 days and have certificate (attached)" at bounding box center [448, 192] width 227 height 12
click at [340, 194] on input "Completed in the last 180 days and have certificate (attached)" at bounding box center [344, 190] width 8 height 8
radio input "true"
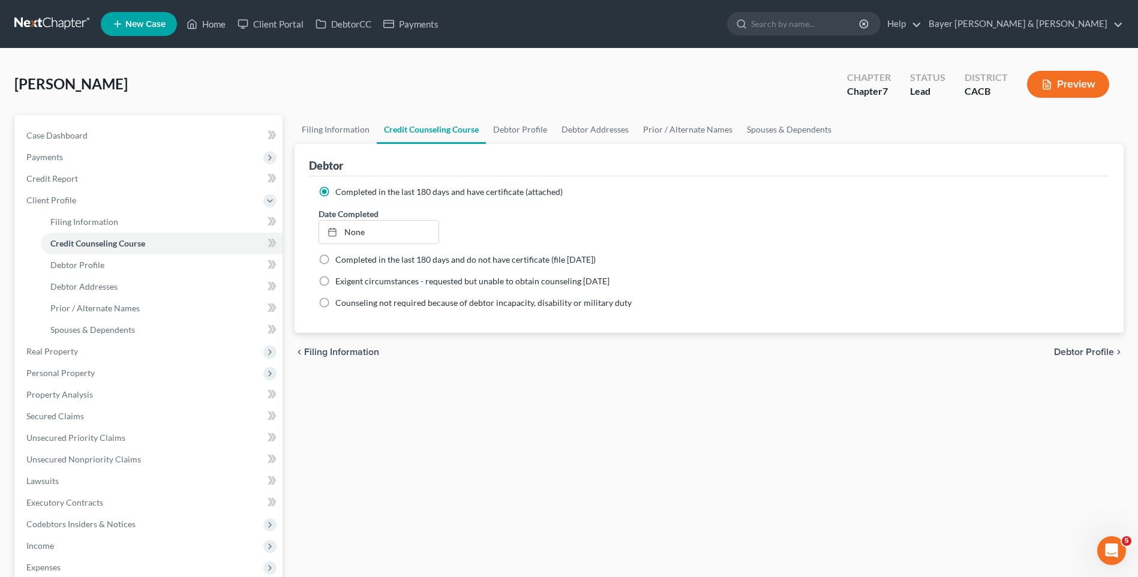
click at [1087, 353] on span "Debtor Profile" at bounding box center [1084, 352] width 60 height 10
select select "0"
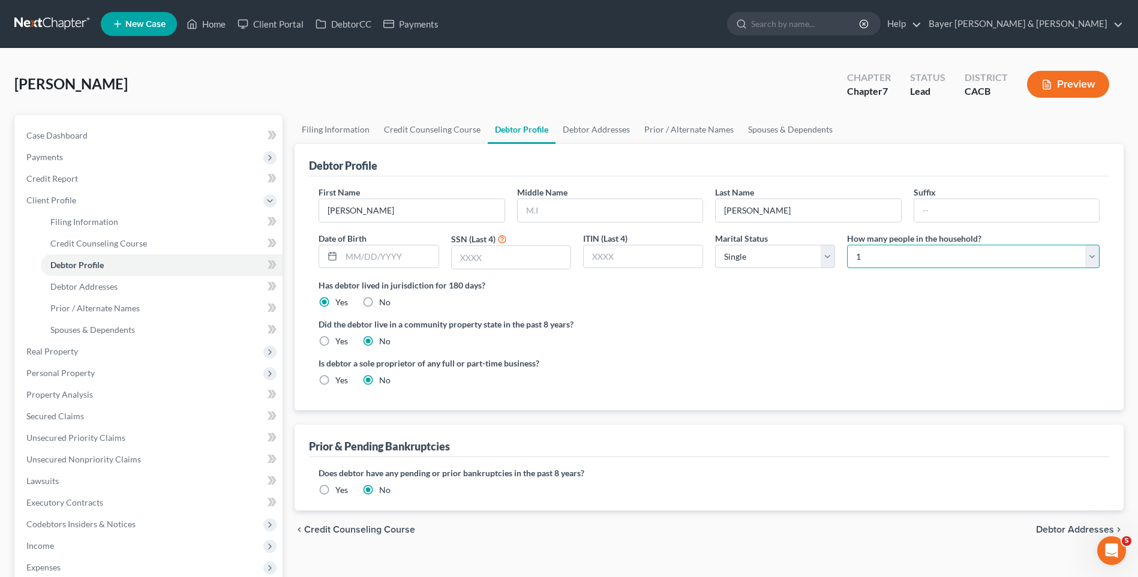
click at [1092, 254] on select "Select 1 2 3 4 5 6 7 8 9 10 11 12 13 14 15 16 17 18 19 20" at bounding box center [973, 257] width 253 height 24
select select "2"
click at [847, 245] on select "Select 1 2 3 4 5 6 7 8 9 10 11 12 13 14 15 16 17 18 19 20" at bounding box center [973, 257] width 253 height 24
click at [477, 260] on input "text" at bounding box center [511, 257] width 119 height 23
type input "6872"
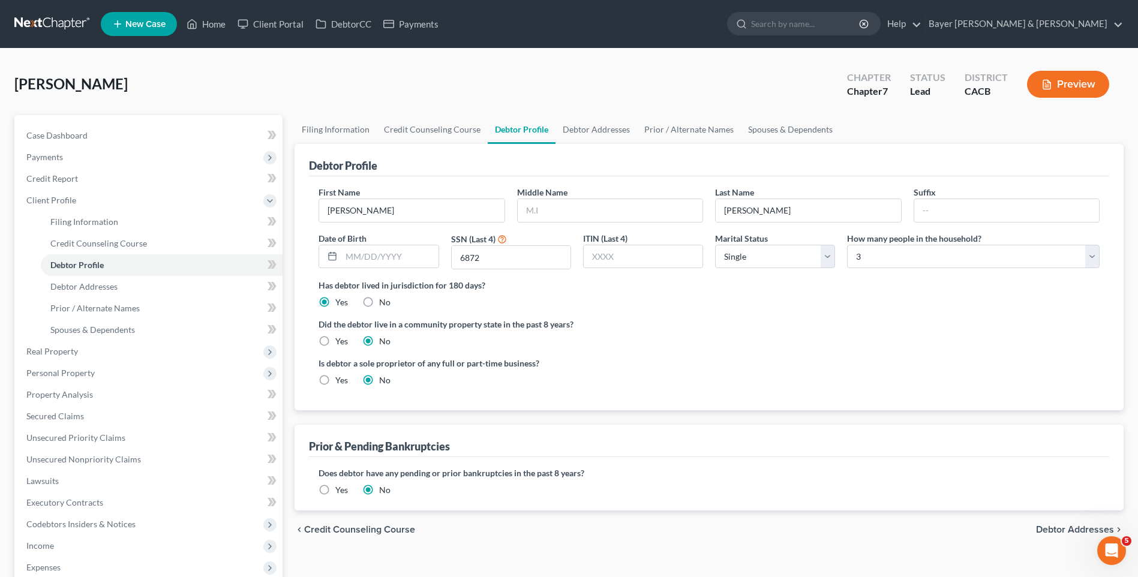
click at [335, 341] on label "Yes" at bounding box center [341, 341] width 13 height 12
click at [340, 341] on input "Yes" at bounding box center [344, 339] width 8 height 8
radio input "true"
radio input "false"
click at [1063, 526] on span "Debtor Addresses" at bounding box center [1075, 530] width 78 height 10
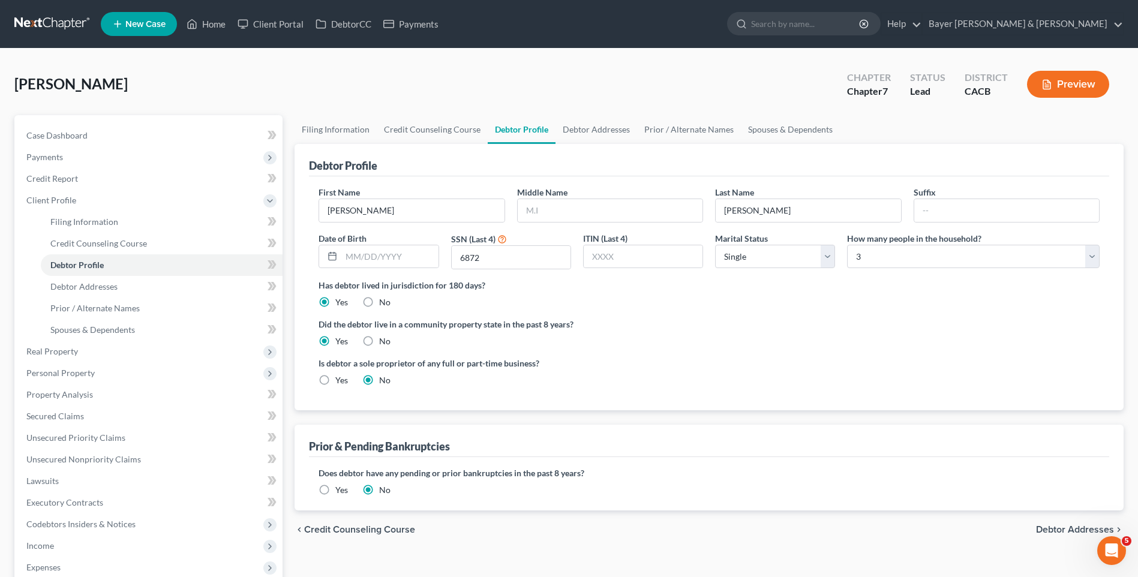
select select "0"
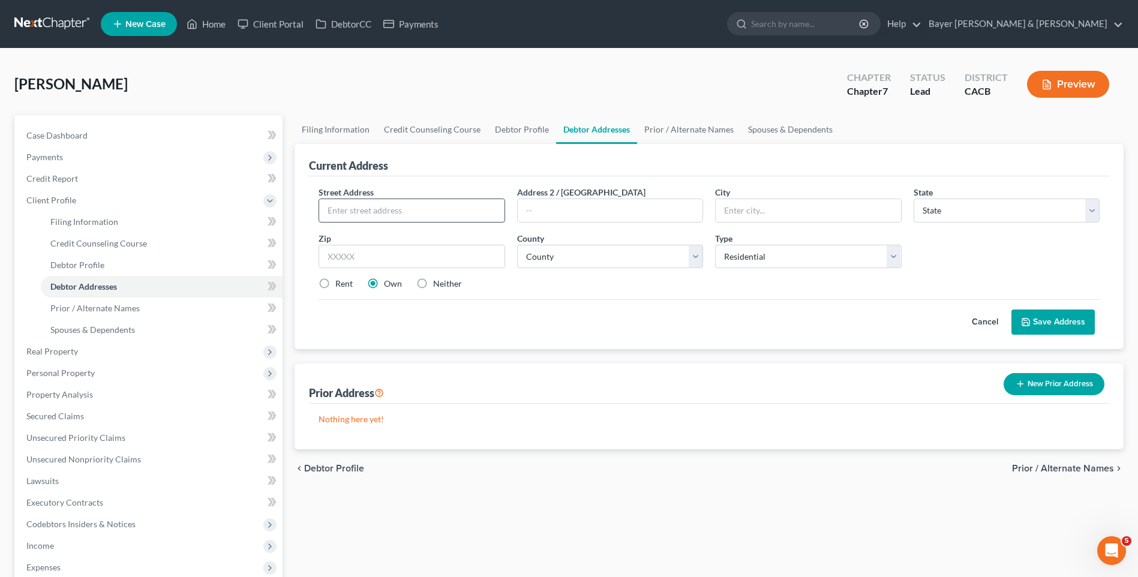
click at [402, 213] on input "text" at bounding box center [411, 210] width 185 height 23
type input "[STREET_ADDRESS][PERSON_NAME]"
click at [554, 213] on input "text" at bounding box center [610, 210] width 185 height 23
type input "# B"
click at [732, 205] on input "text" at bounding box center [808, 210] width 185 height 23
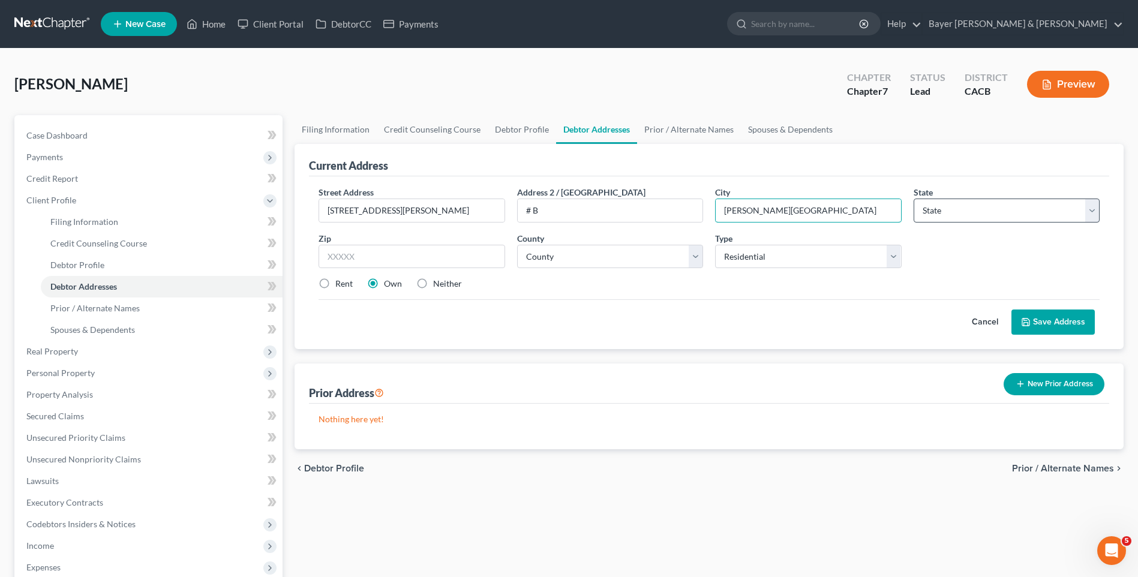
type input "[PERSON_NAME][GEOGRAPHIC_DATA]"
click at [969, 215] on select "State [US_STATE] AK AR AZ CA CO CT DE DC [GEOGRAPHIC_DATA] [GEOGRAPHIC_DATA] GU…" at bounding box center [1007, 211] width 186 height 24
select select "4"
click at [914, 199] on select "State [US_STATE] AK AR AZ CA CO CT DE DC [GEOGRAPHIC_DATA] [GEOGRAPHIC_DATA] GU…" at bounding box center [1007, 211] width 186 height 24
click at [389, 257] on input "text" at bounding box center [412, 257] width 186 height 24
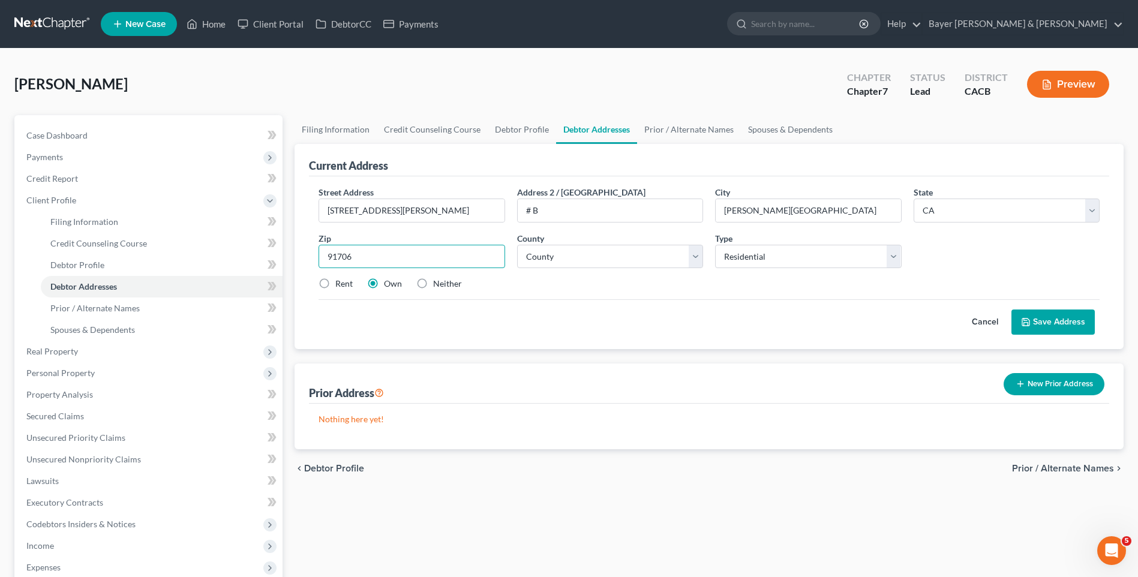
type input "91706"
click at [335, 282] on label "Rent" at bounding box center [343, 284] width 17 height 12
click at [340, 282] on input "Rent" at bounding box center [344, 282] width 8 height 8
radio input "true"
click at [579, 260] on select "County [GEOGRAPHIC_DATA] [GEOGRAPHIC_DATA] [GEOGRAPHIC_DATA] [GEOGRAPHIC_DATA] …" at bounding box center [610, 257] width 186 height 24
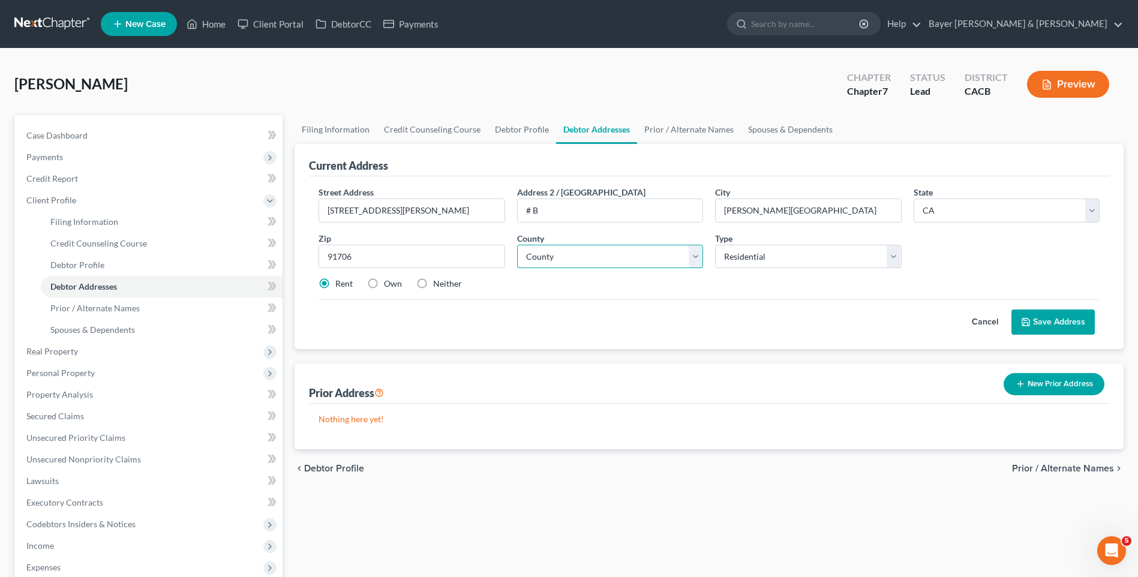
select select "18"
click at [517, 245] on select "County [GEOGRAPHIC_DATA] [GEOGRAPHIC_DATA] [GEOGRAPHIC_DATA] [GEOGRAPHIC_DATA] …" at bounding box center [610, 257] width 186 height 24
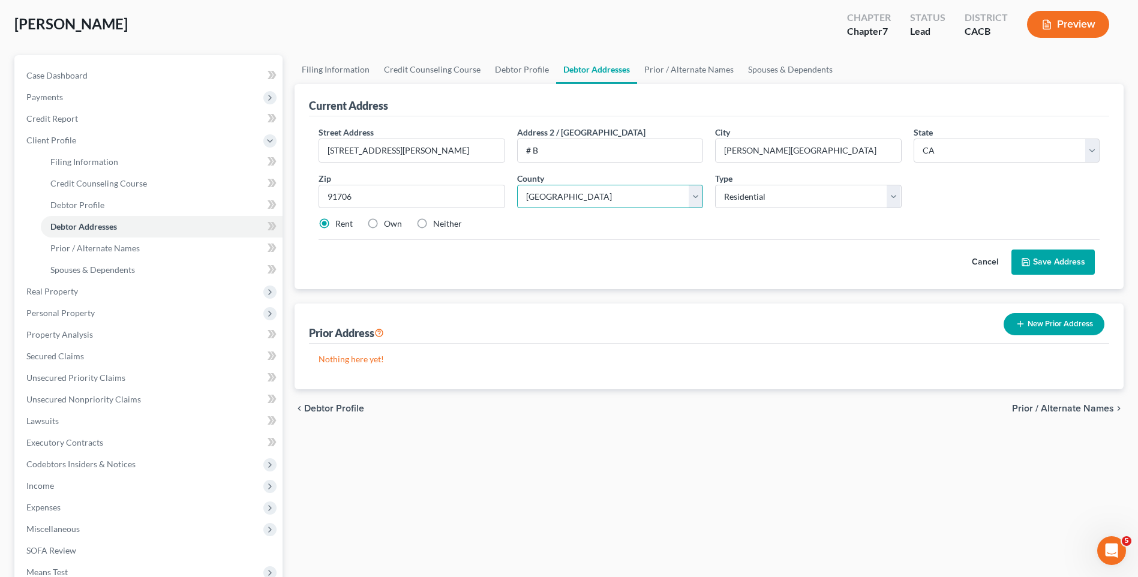
scroll to position [120, 0]
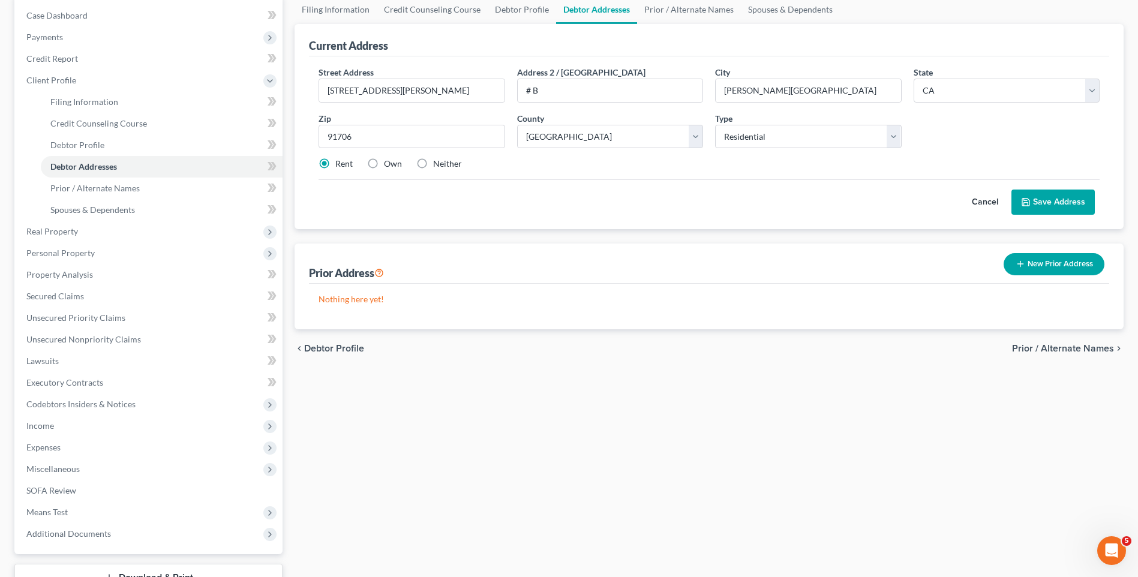
click at [1031, 347] on span "Prior / Alternate Names" at bounding box center [1063, 349] width 102 height 10
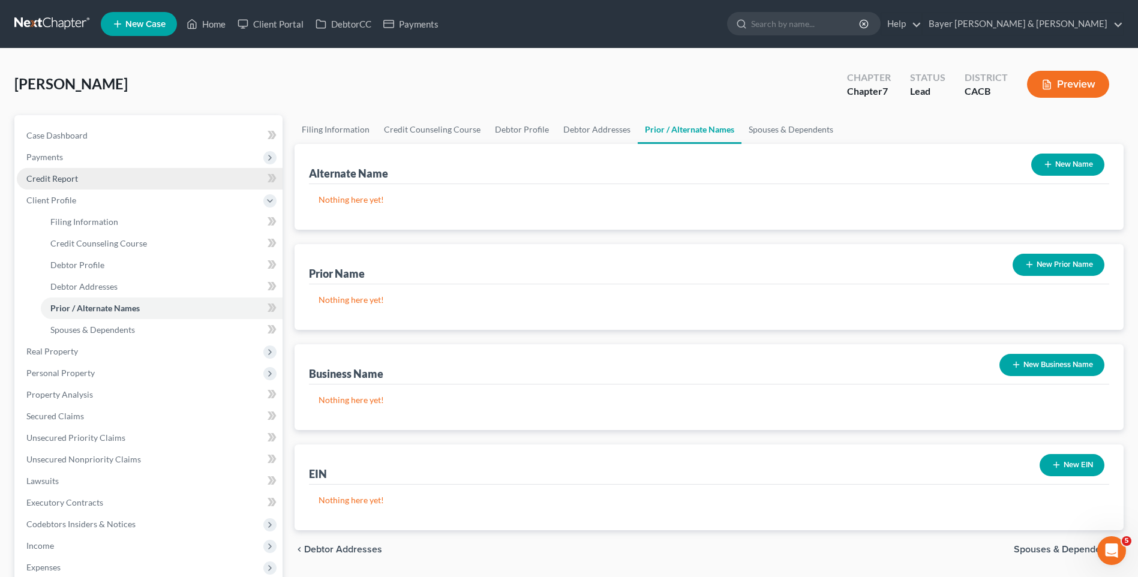
click at [53, 177] on span "Credit Report" at bounding box center [52, 178] width 52 height 10
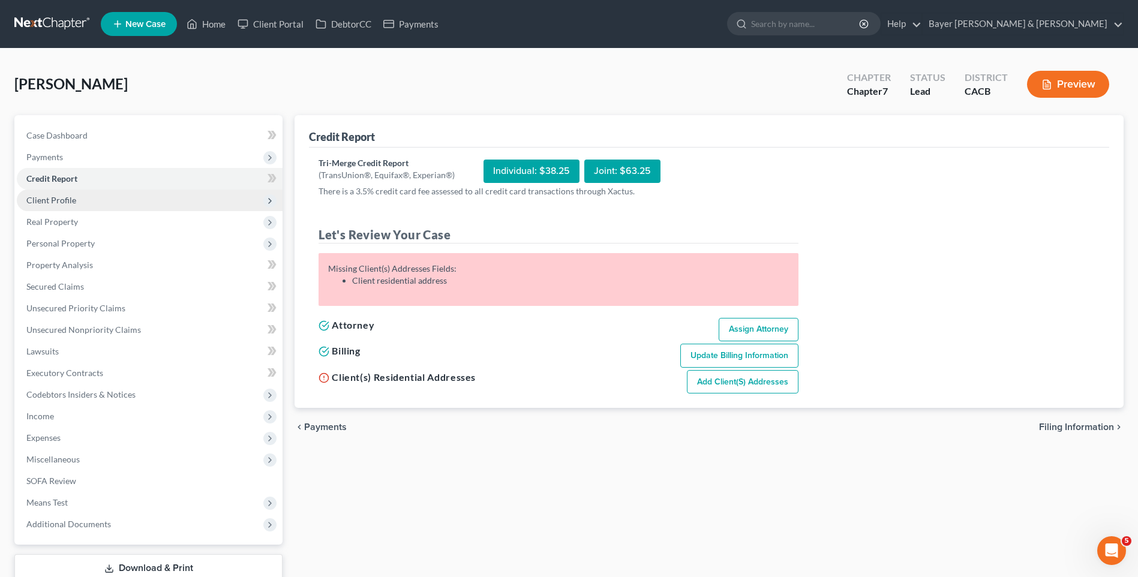
click at [66, 203] on span "Client Profile" at bounding box center [51, 200] width 50 height 10
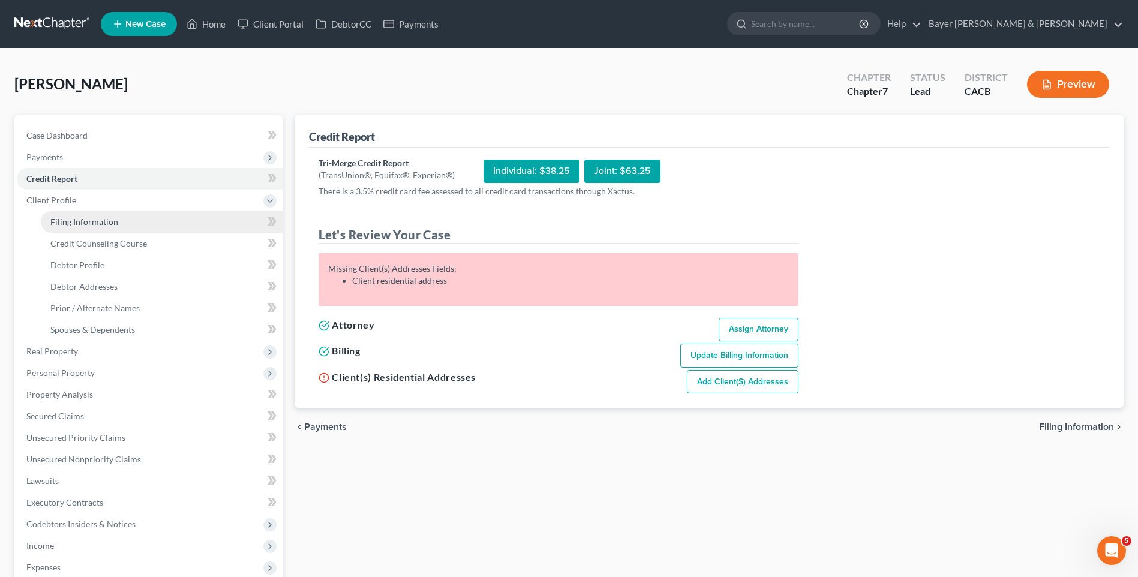
click at [74, 223] on span "Filing Information" at bounding box center [84, 222] width 68 height 10
select select "1"
select select "0"
select select "7"
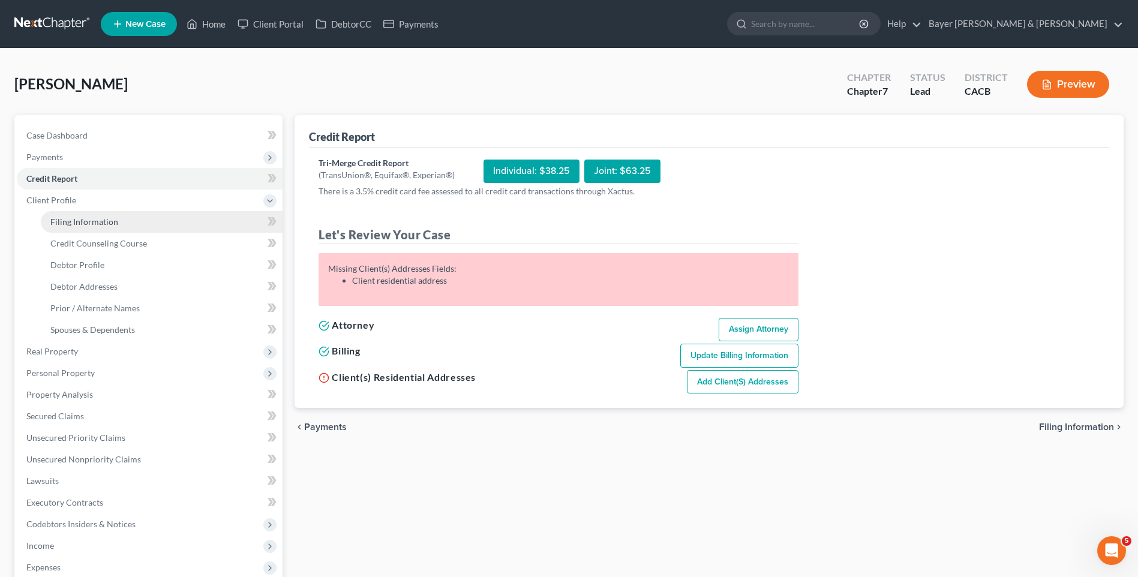
select select "1"
select select "4"
select select "0"
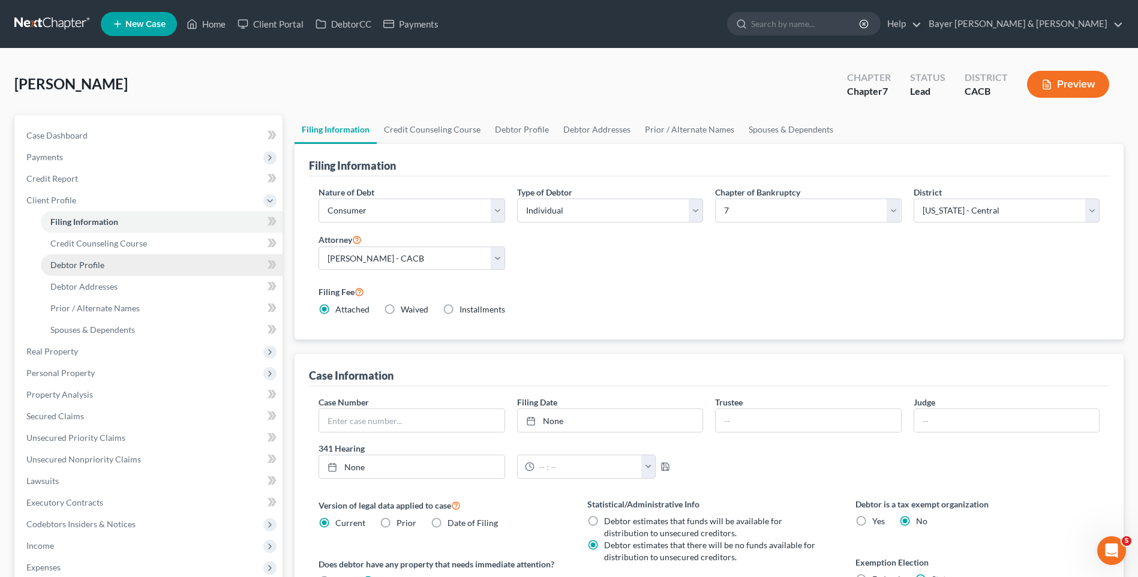
click at [80, 265] on span "Debtor Profile" at bounding box center [77, 265] width 54 height 10
select select "0"
select select "2"
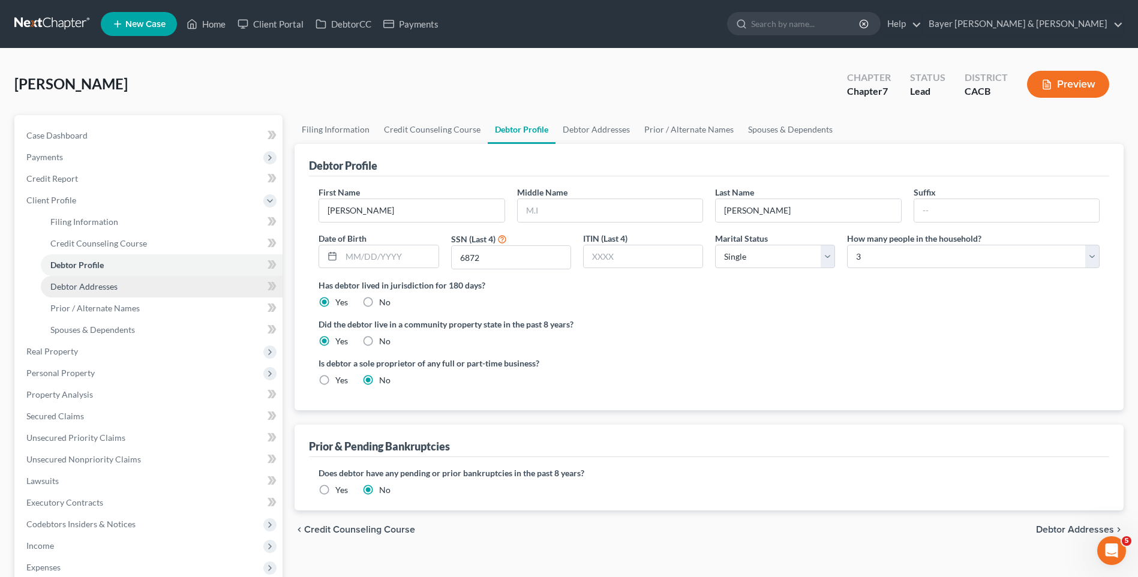
click at [80, 286] on span "Debtor Addresses" at bounding box center [83, 286] width 67 height 10
select select "0"
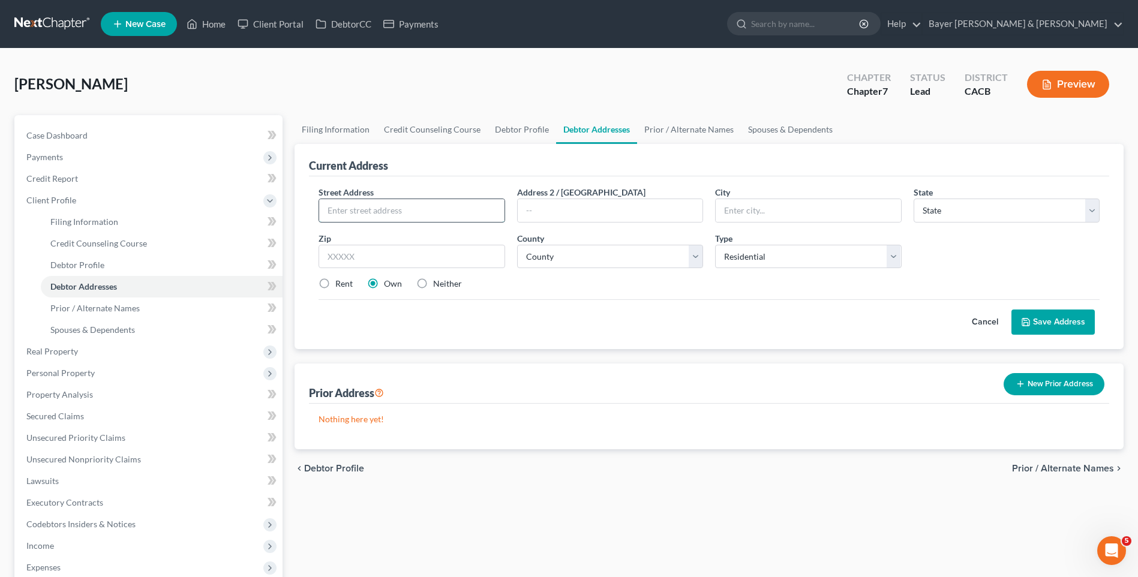
click at [354, 211] on input "text" at bounding box center [411, 210] width 185 height 23
type input "[STREET_ADDRESS][PERSON_NAME]"
type input "# B"
type input "[PERSON_NAME][GEOGRAPHIC_DATA]"
select select "4"
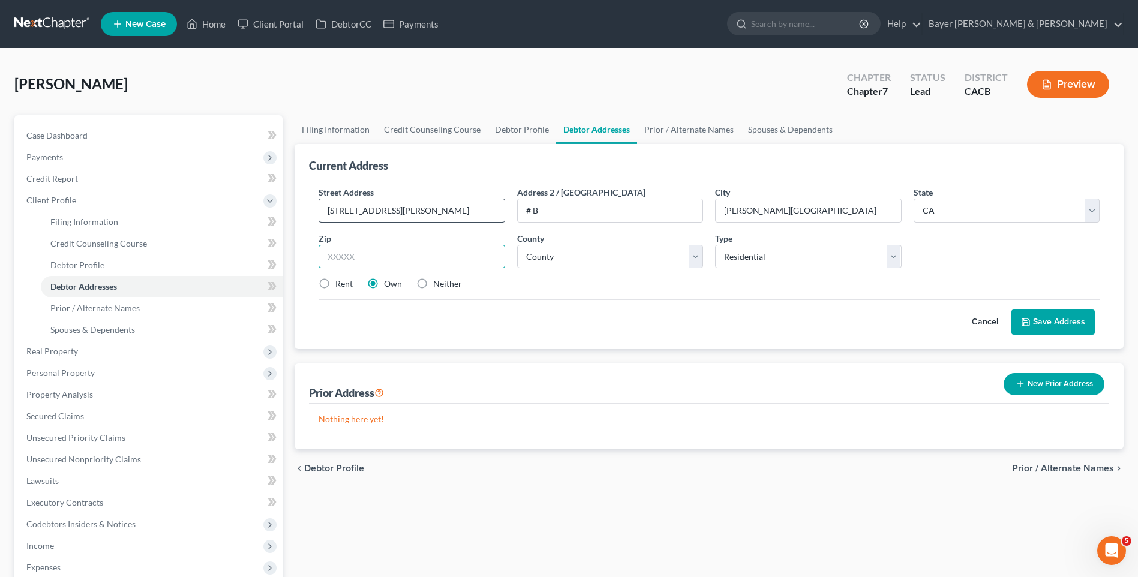
type input "91706"
click at [531, 260] on select "County [GEOGRAPHIC_DATA] [GEOGRAPHIC_DATA] [GEOGRAPHIC_DATA] [GEOGRAPHIC_DATA] …" at bounding box center [610, 257] width 186 height 24
select select "18"
click at [517, 245] on select "County [GEOGRAPHIC_DATA] [GEOGRAPHIC_DATA] [GEOGRAPHIC_DATA] [GEOGRAPHIC_DATA] …" at bounding box center [610, 257] width 186 height 24
click at [335, 284] on label "Rent" at bounding box center [343, 284] width 17 height 12
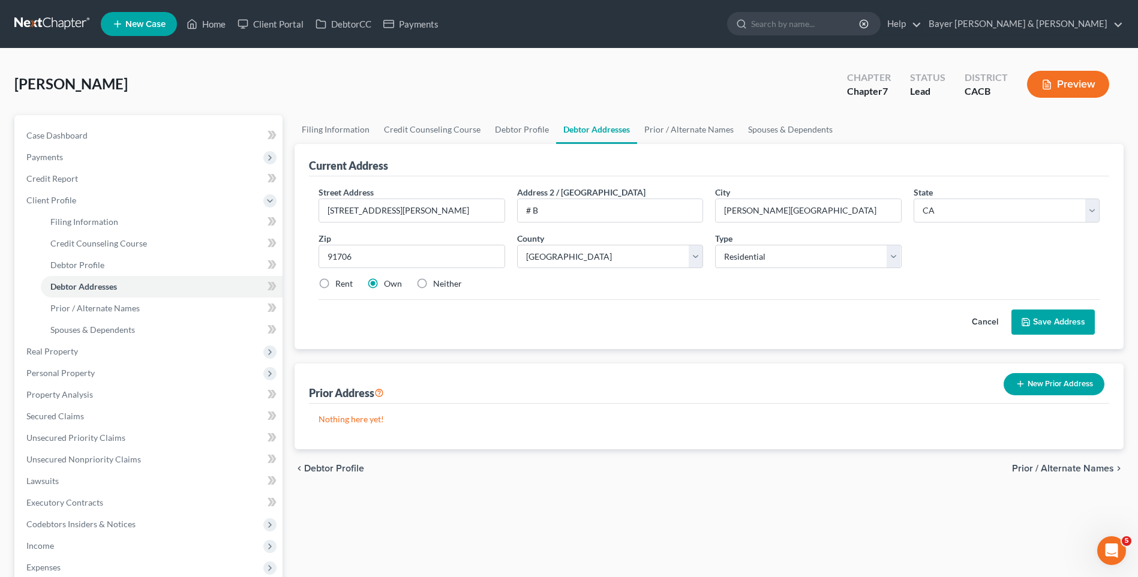
click at [340, 284] on input "Rent" at bounding box center [344, 282] width 8 height 8
radio input "true"
click at [1065, 323] on button "Save Address" at bounding box center [1052, 322] width 83 height 25
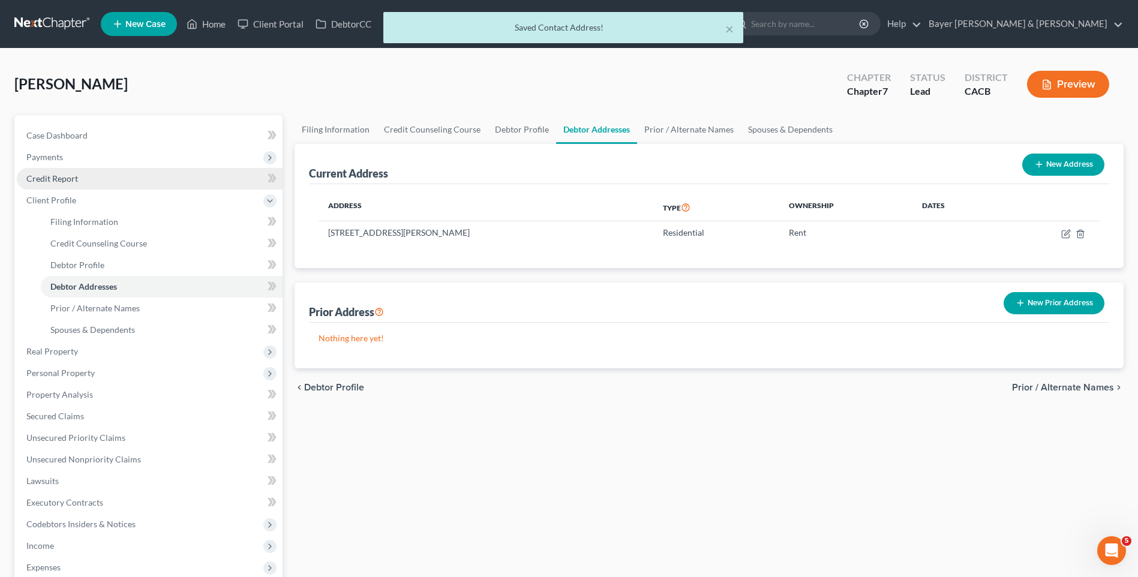
click at [101, 180] on link "Credit Report" at bounding box center [150, 179] width 266 height 22
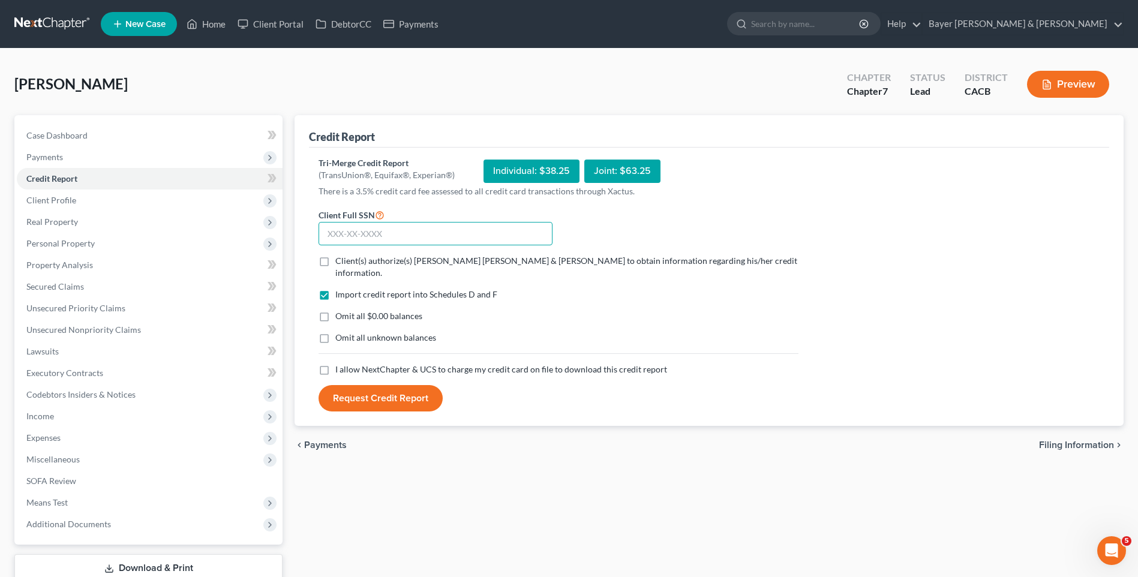
click at [455, 236] on input "text" at bounding box center [436, 234] width 234 height 24
type input "553-79-6872"
click at [335, 260] on label "Client(s) authorize(s) [PERSON_NAME] [PERSON_NAME] & [PERSON_NAME] to obtain in…" at bounding box center [566, 267] width 463 height 24
click at [340, 260] on input "Client(s) authorize(s) [PERSON_NAME] [PERSON_NAME] & [PERSON_NAME] to obtain in…" at bounding box center [344, 259] width 8 height 8
checkbox input "true"
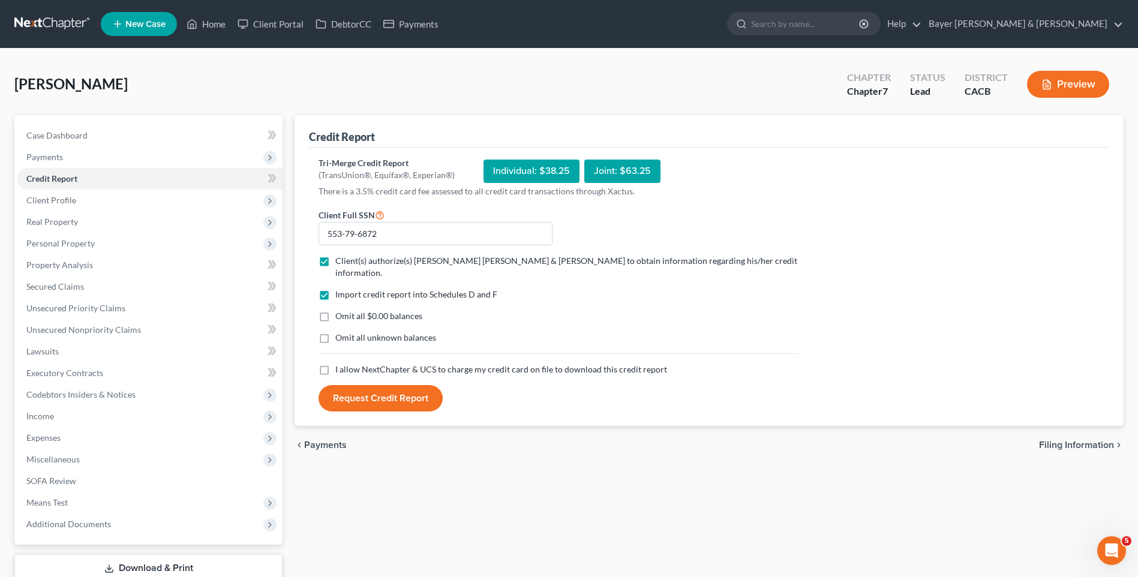
click at [335, 310] on label "Omit all $0.00 balances" at bounding box center [378, 316] width 87 height 12
click at [340, 310] on input "Omit all $0.00 balances" at bounding box center [344, 314] width 8 height 8
checkbox input "true"
click at [335, 364] on label "I allow NextChapter & UCS to charge my credit card on file to download this cre…" at bounding box center [501, 370] width 332 height 12
click at [340, 364] on input "I allow NextChapter & UCS to charge my credit card on file to download this cre…" at bounding box center [344, 368] width 8 height 8
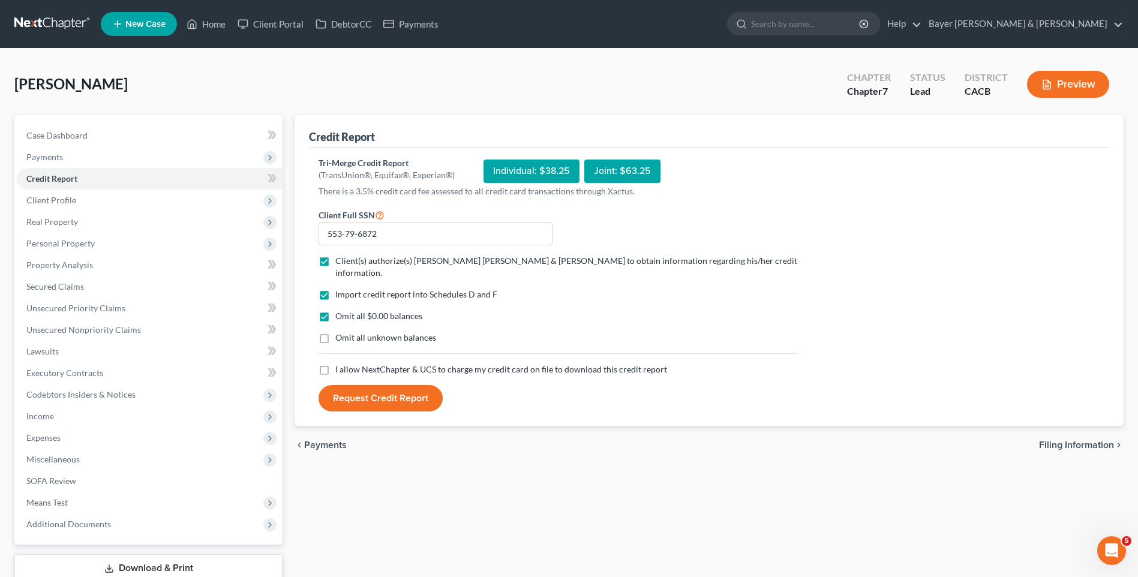
checkbox input "true"
click at [373, 388] on button "Request Credit Report" at bounding box center [381, 398] width 124 height 26
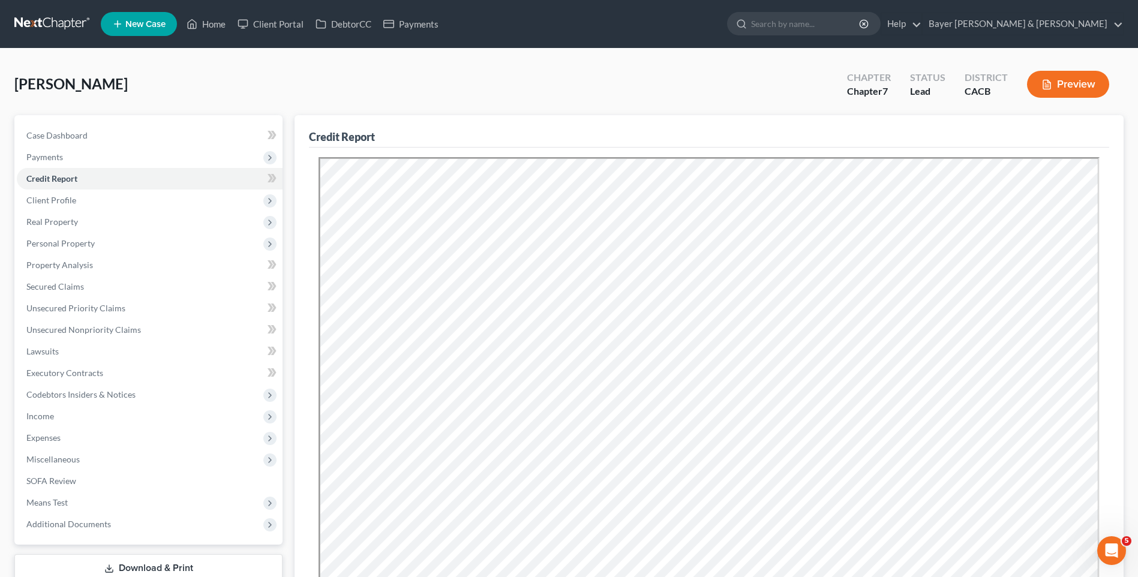
click at [1083, 83] on button "Preview" at bounding box center [1068, 84] width 82 height 27
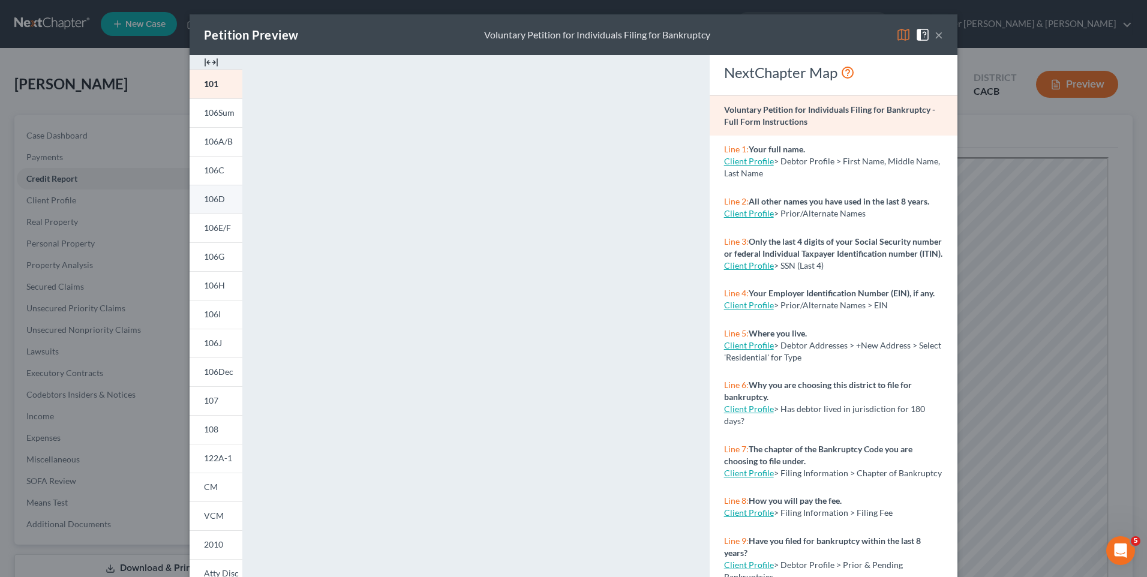
click at [215, 199] on span "106D" at bounding box center [214, 199] width 21 height 10
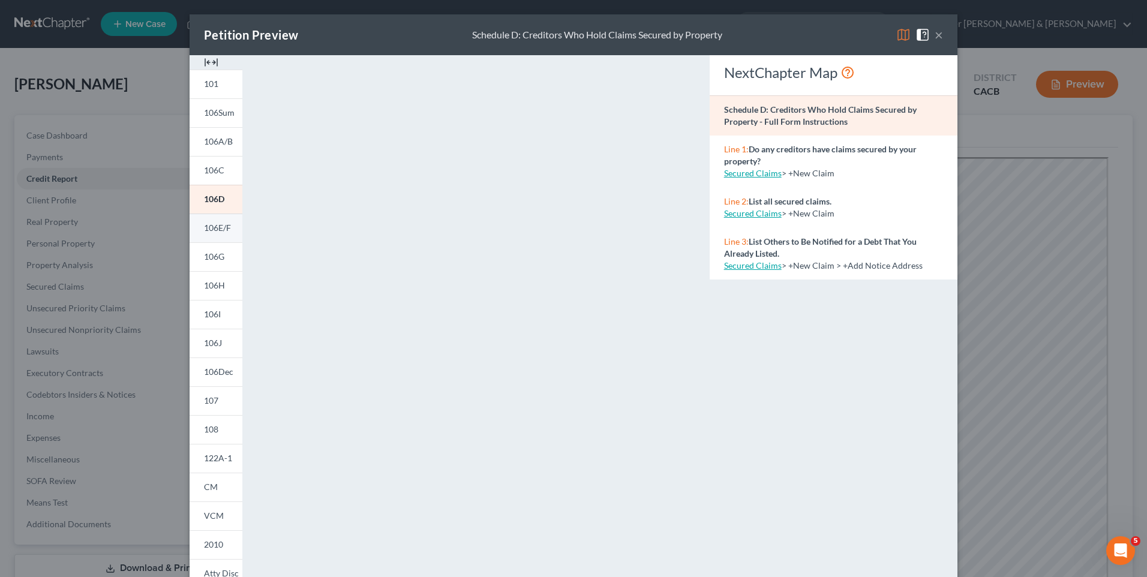
click at [218, 229] on span "106E/F" at bounding box center [217, 228] width 27 height 10
